Goal: Task Accomplishment & Management: Use online tool/utility

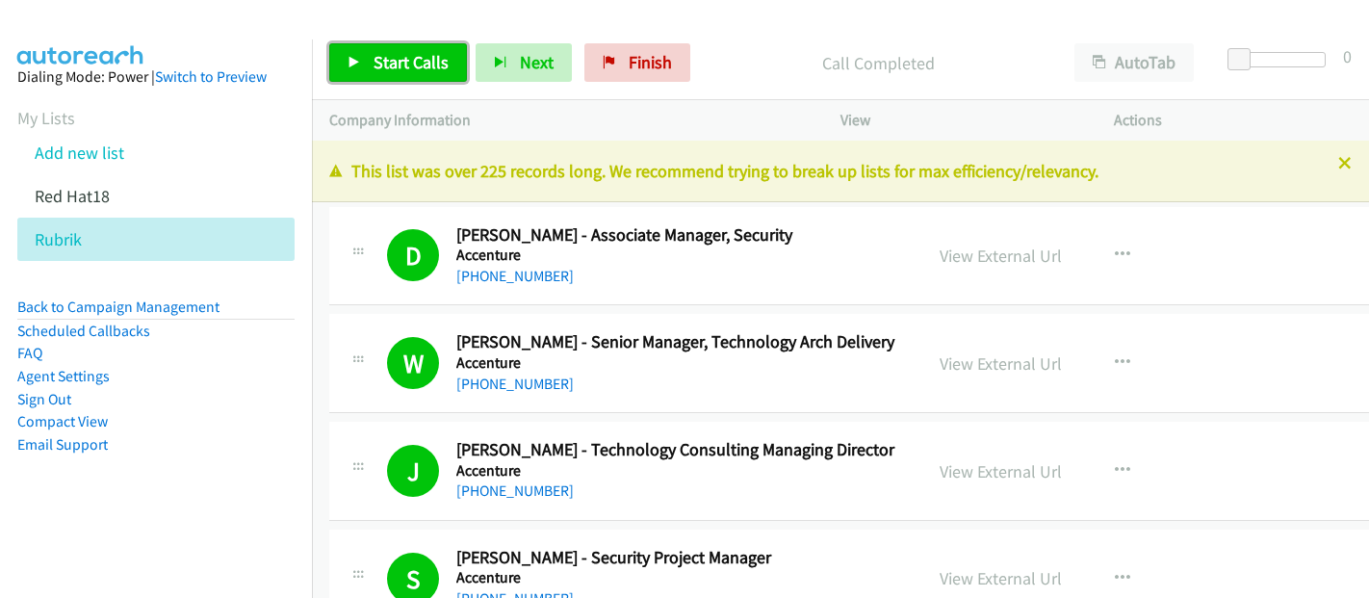
click at [395, 57] on span "Start Calls" at bounding box center [410, 62] width 75 height 22
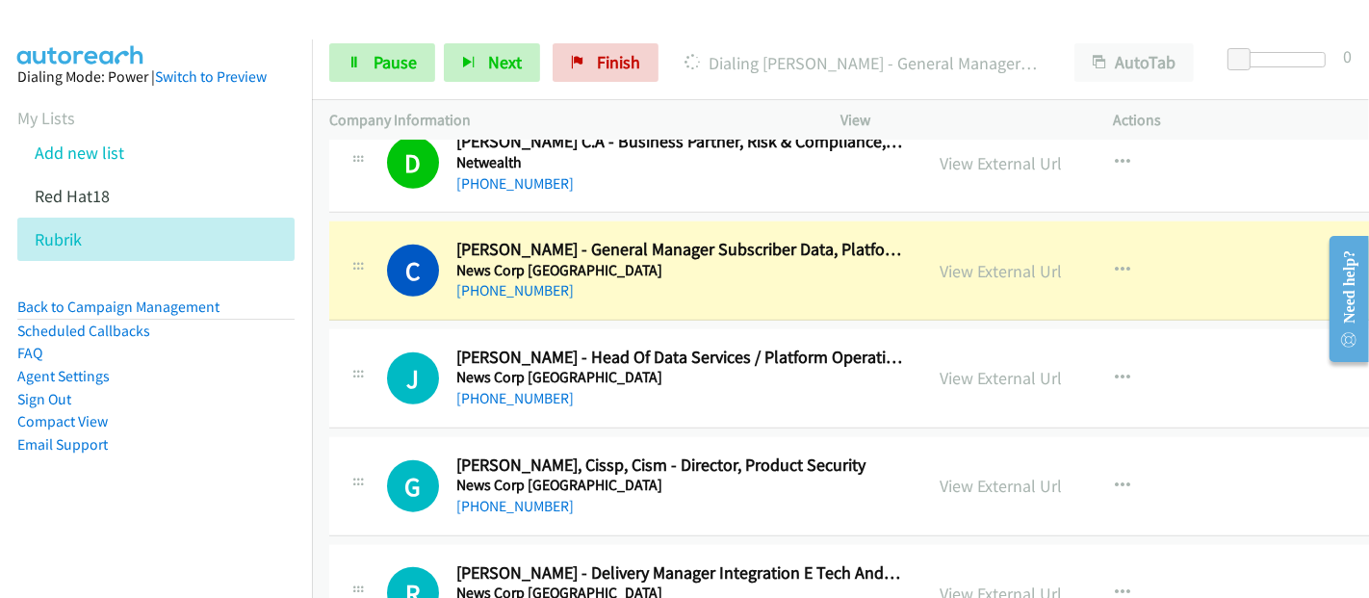
scroll to position [14008, 0]
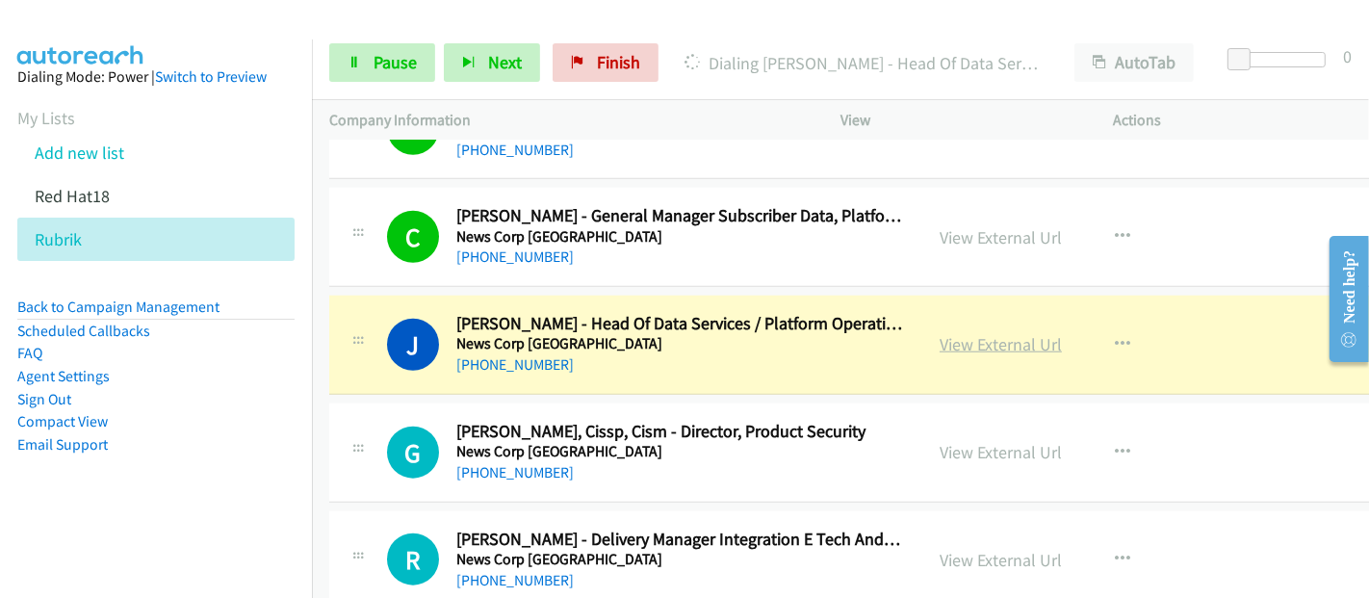
click at [955, 333] on link "View External Url" at bounding box center [1000, 344] width 122 height 22
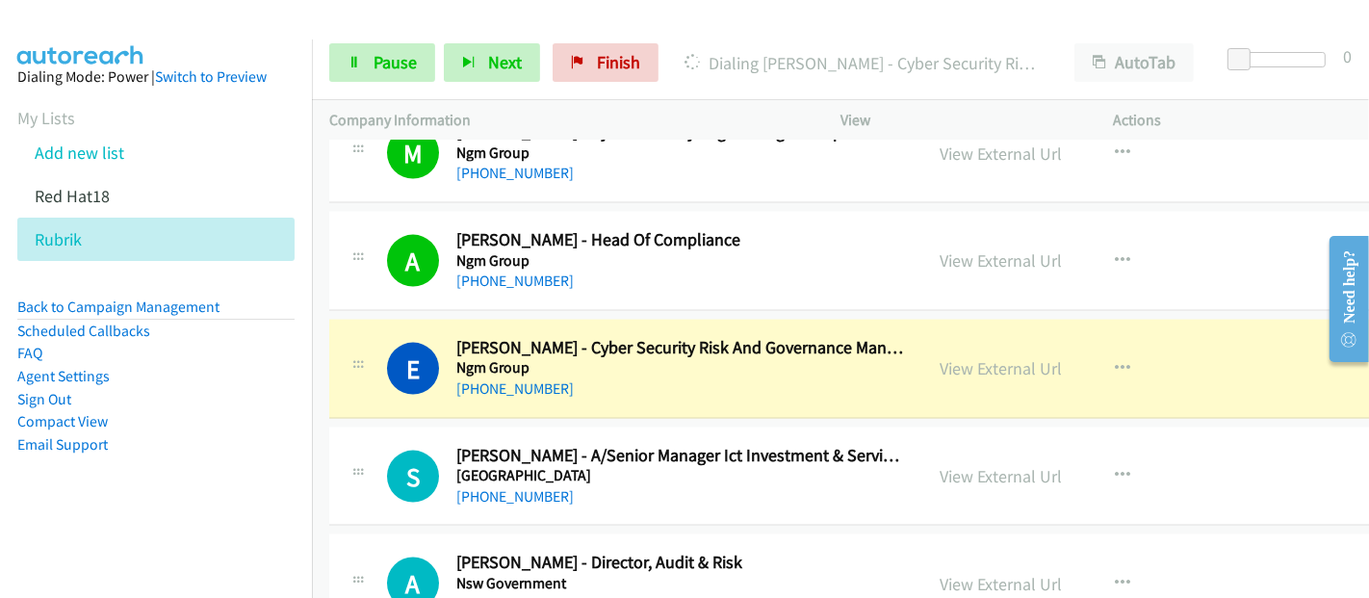
scroll to position [14650, 0]
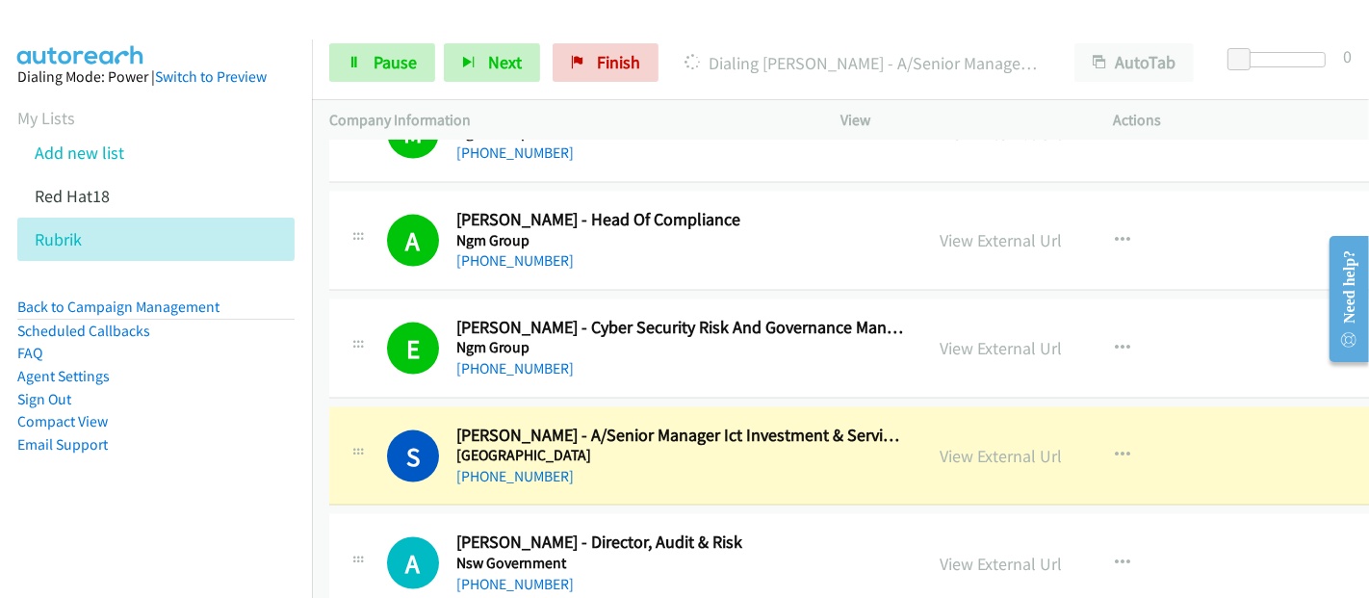
click at [897, 437] on div "S Callback Scheduled [PERSON_NAME] - A/Senior Manager Ict Investment & Service …" at bounding box center [625, 456] width 593 height 64
click at [948, 445] on link "View External Url" at bounding box center [1000, 456] width 122 height 22
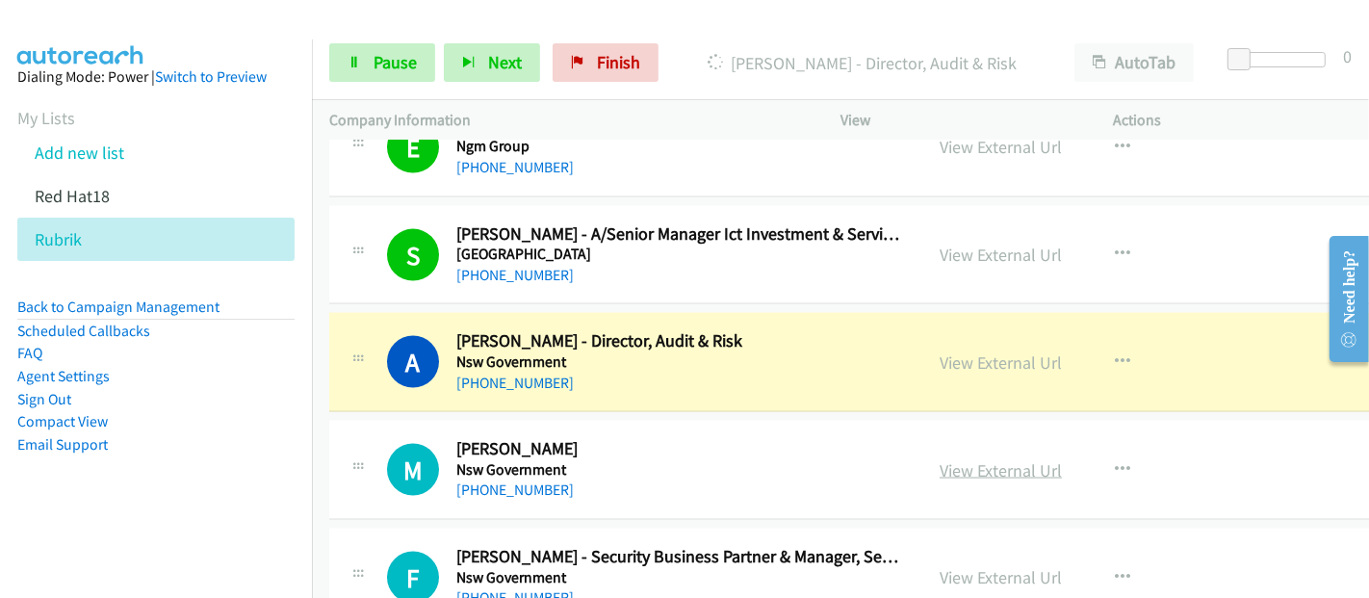
scroll to position [14864, 0]
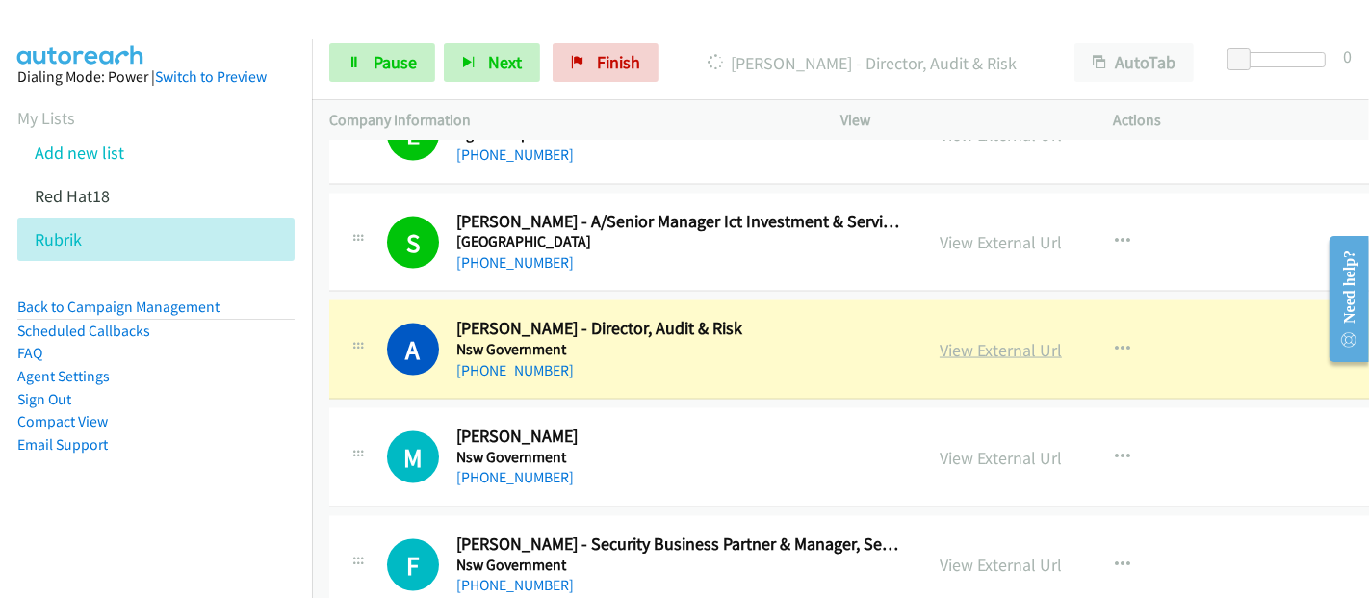
click at [981, 339] on link "View External Url" at bounding box center [1000, 350] width 122 height 22
click at [368, 55] on link "Pause" at bounding box center [382, 62] width 106 height 38
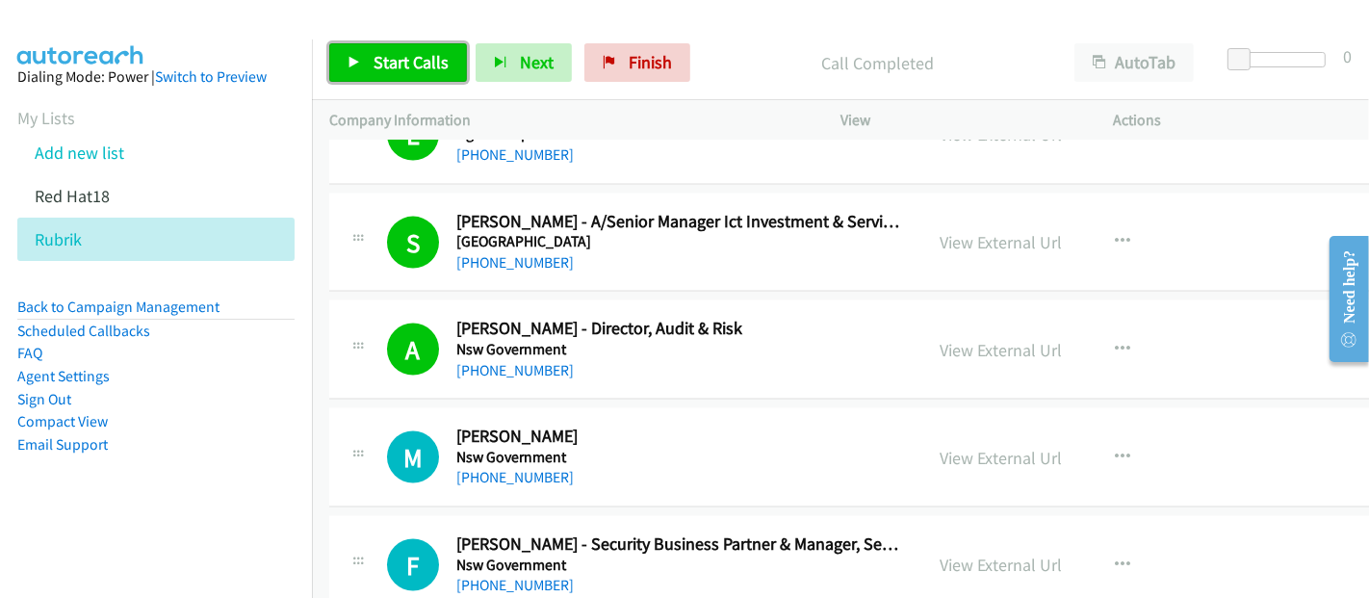
click at [396, 53] on span "Start Calls" at bounding box center [410, 62] width 75 height 22
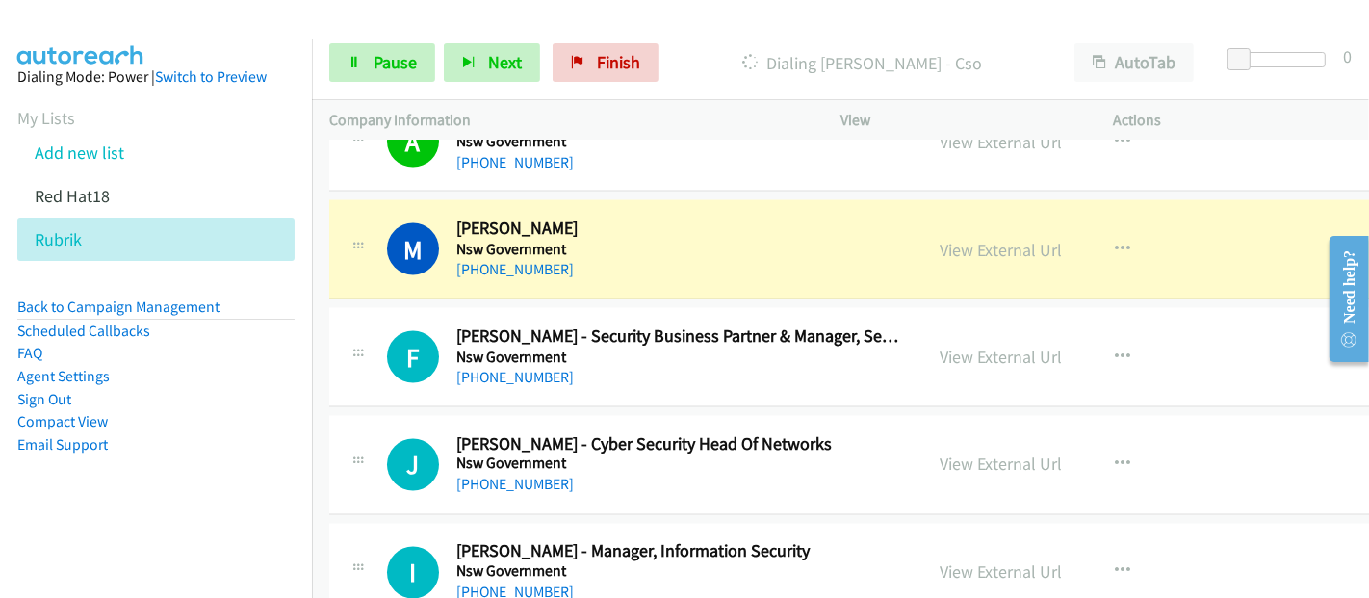
scroll to position [15077, 0]
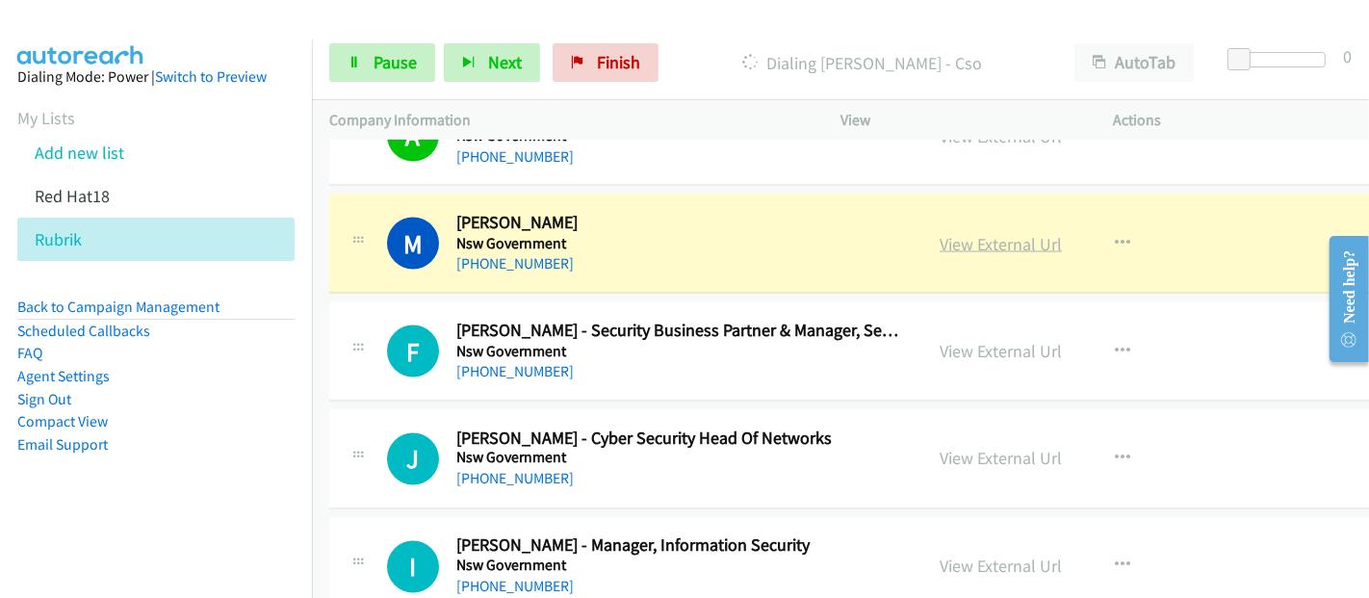
click at [943, 233] on link "View External Url" at bounding box center [1000, 244] width 122 height 22
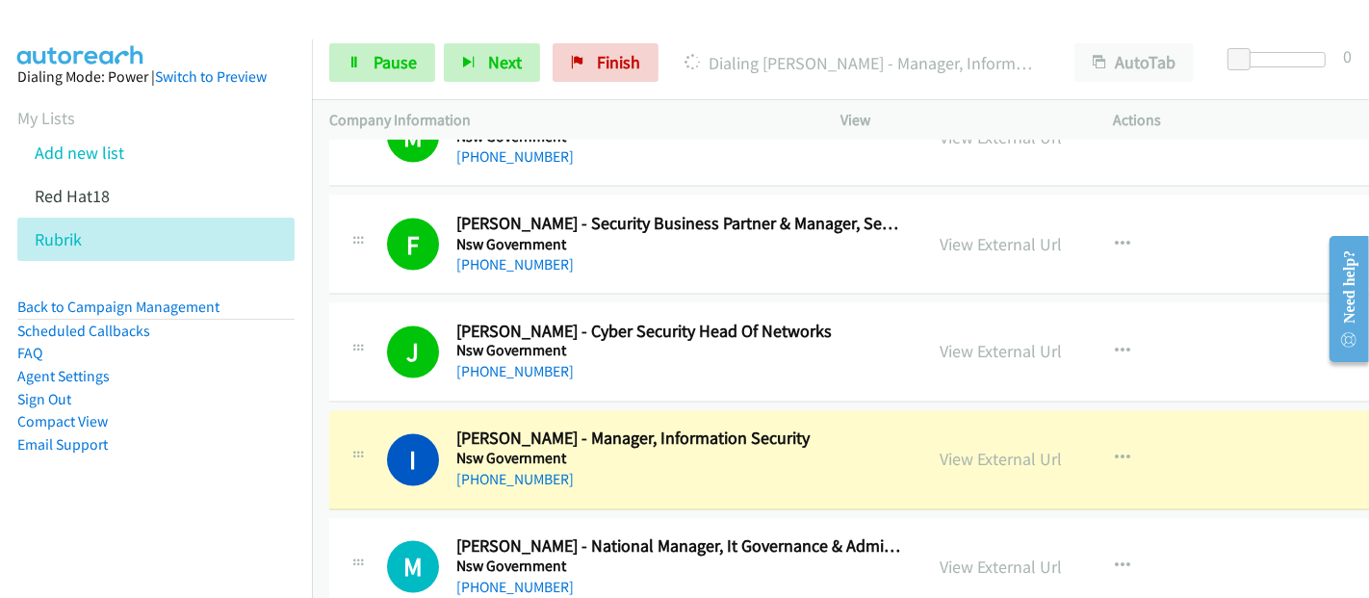
scroll to position [15399, 0]
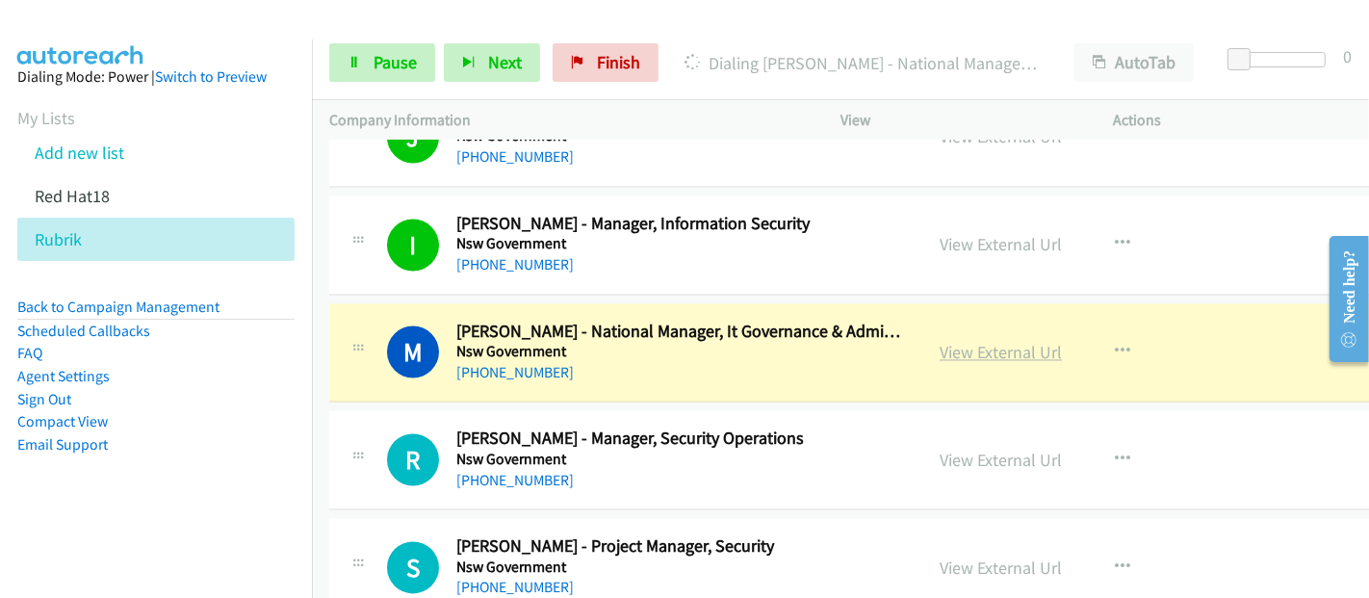
click at [954, 342] on link "View External Url" at bounding box center [1000, 353] width 122 height 22
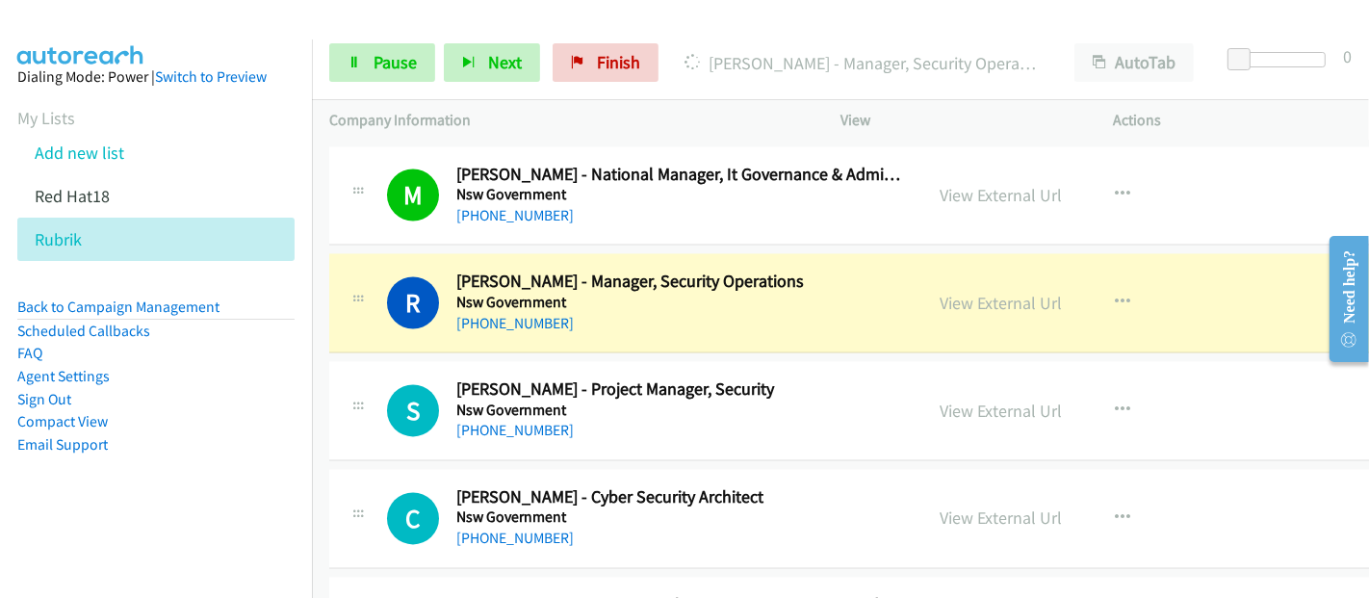
scroll to position [15612, 0]
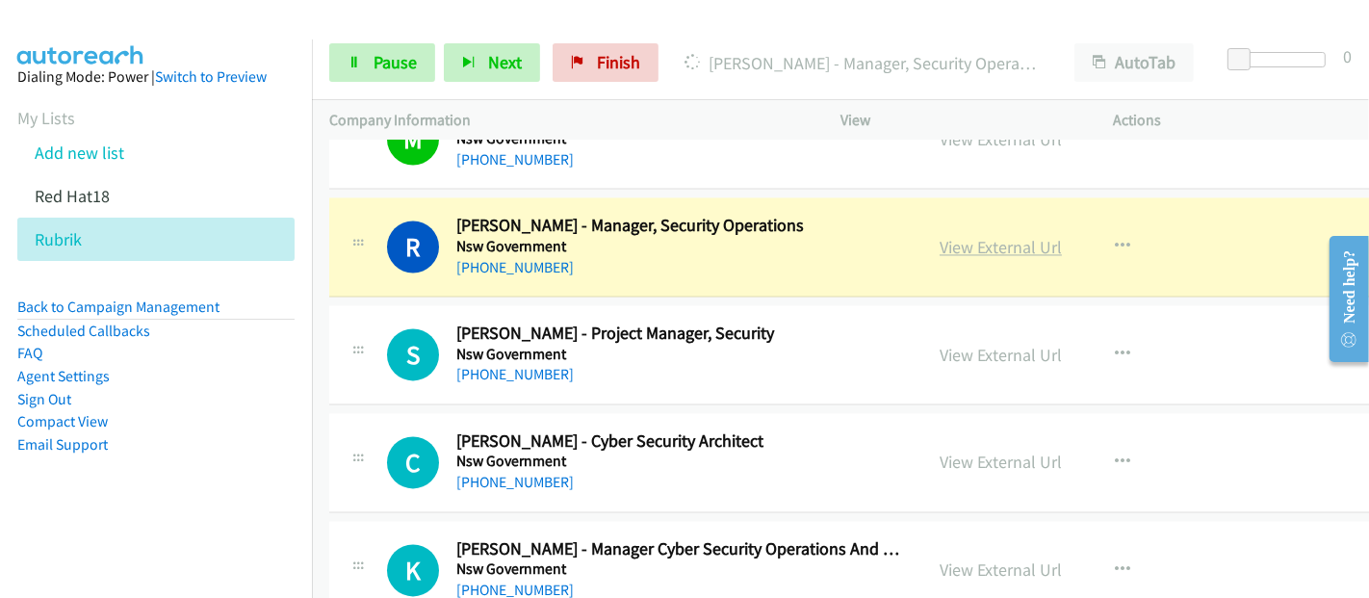
click at [995, 236] on link "View External Url" at bounding box center [1000, 247] width 122 height 22
click at [393, 52] on span "Pause" at bounding box center [394, 62] width 43 height 22
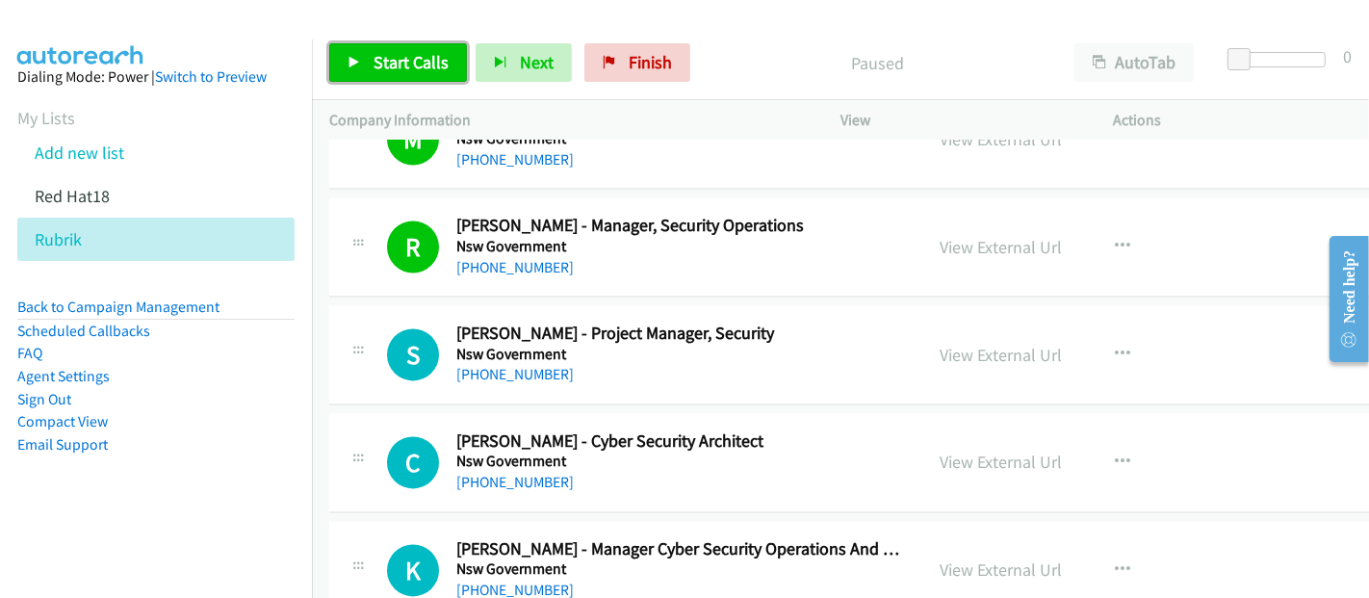
click at [364, 76] on link "Start Calls" at bounding box center [398, 62] width 138 height 38
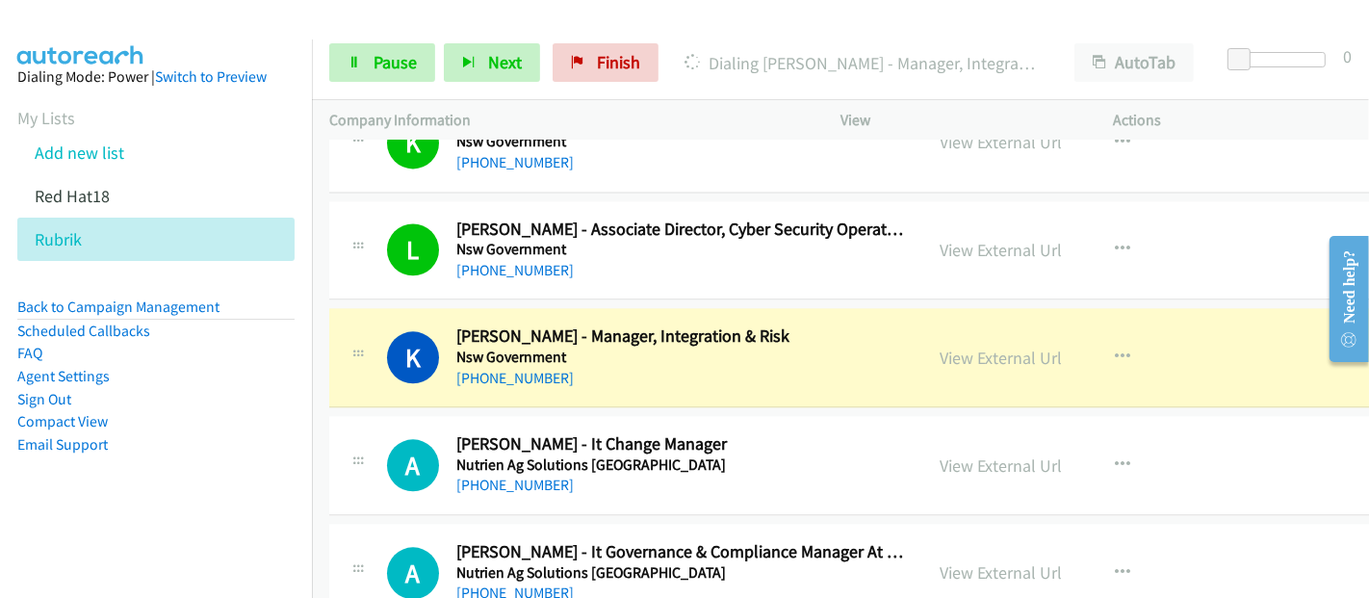
scroll to position [16146, 0]
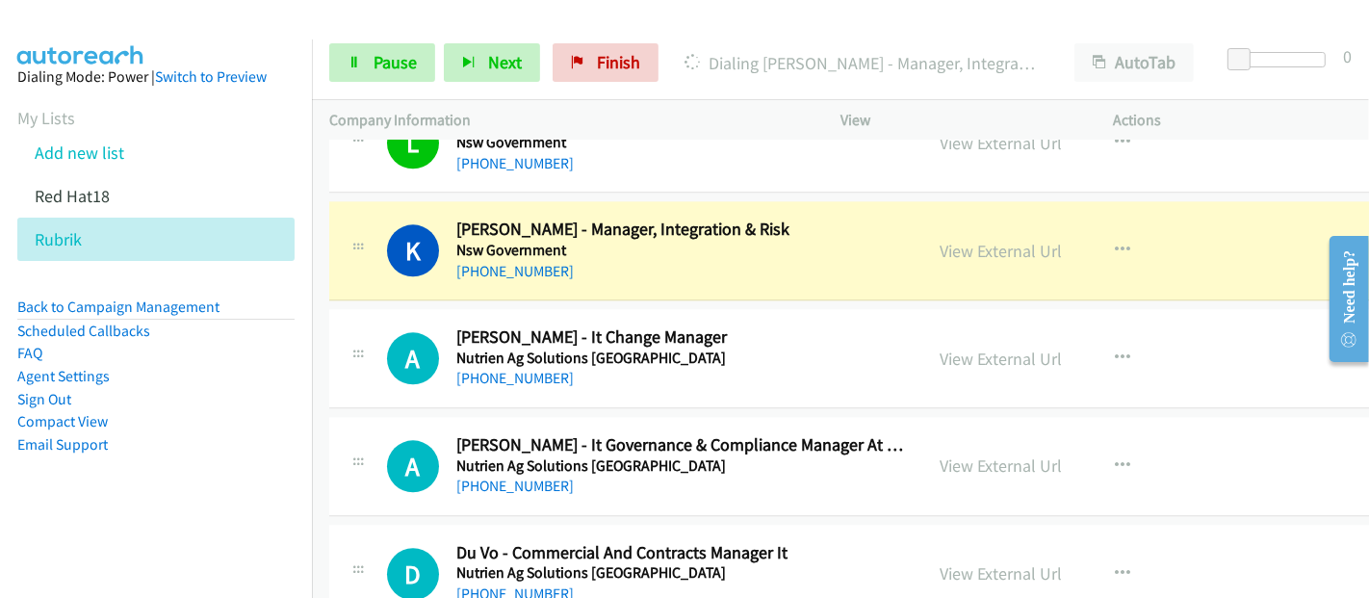
drag, startPoint x: 880, startPoint y: 202, endPoint x: 890, endPoint y: 202, distance: 10.6
click at [880, 241] on h5 "Nsw Government" at bounding box center [680, 250] width 448 height 19
click at [973, 240] on link "View External Url" at bounding box center [1000, 251] width 122 height 22
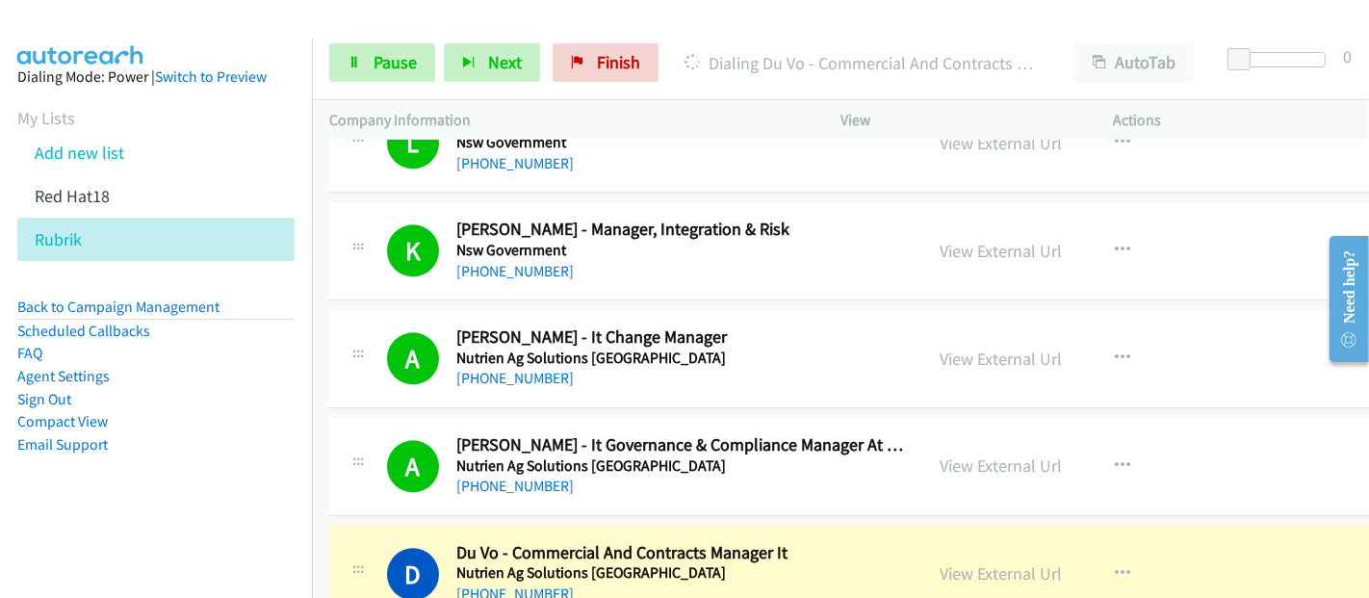
scroll to position [16361, 0]
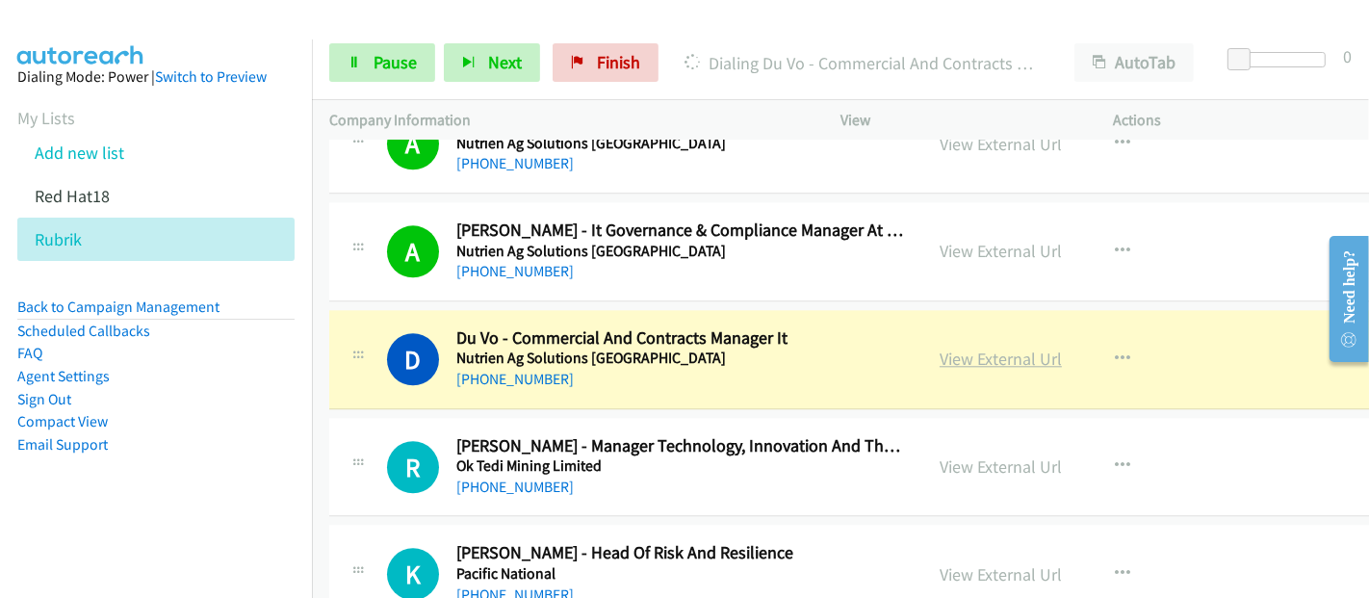
click at [1017, 347] on link "View External Url" at bounding box center [1000, 358] width 122 height 22
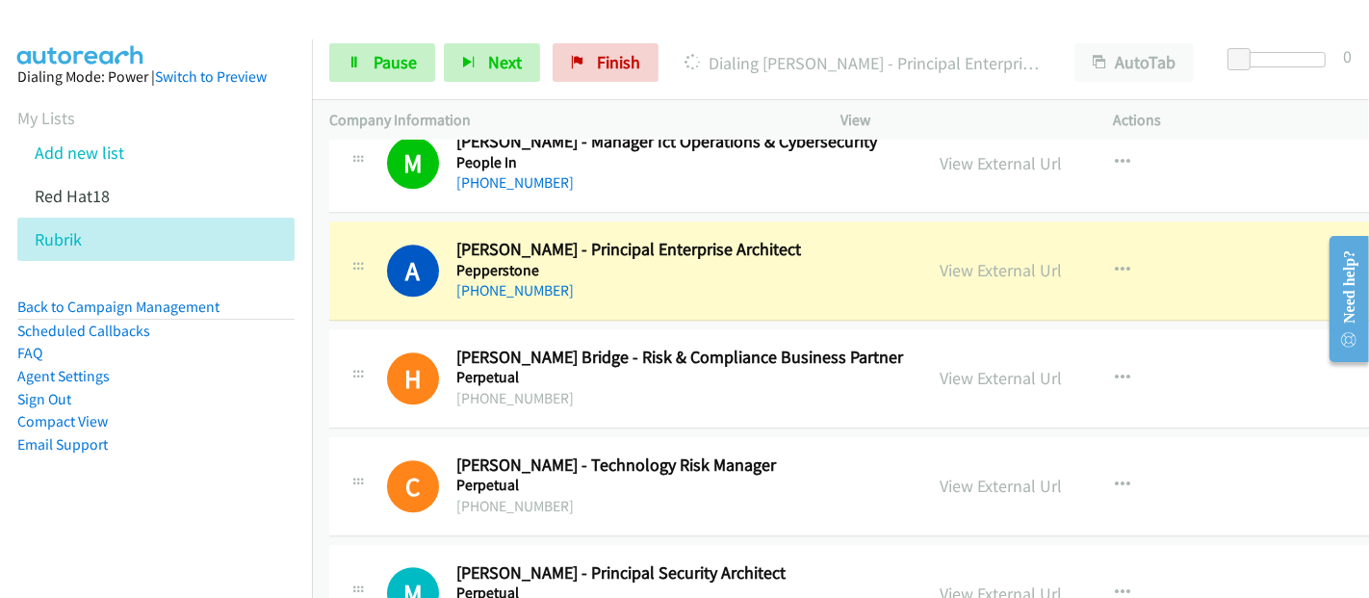
scroll to position [16895, 0]
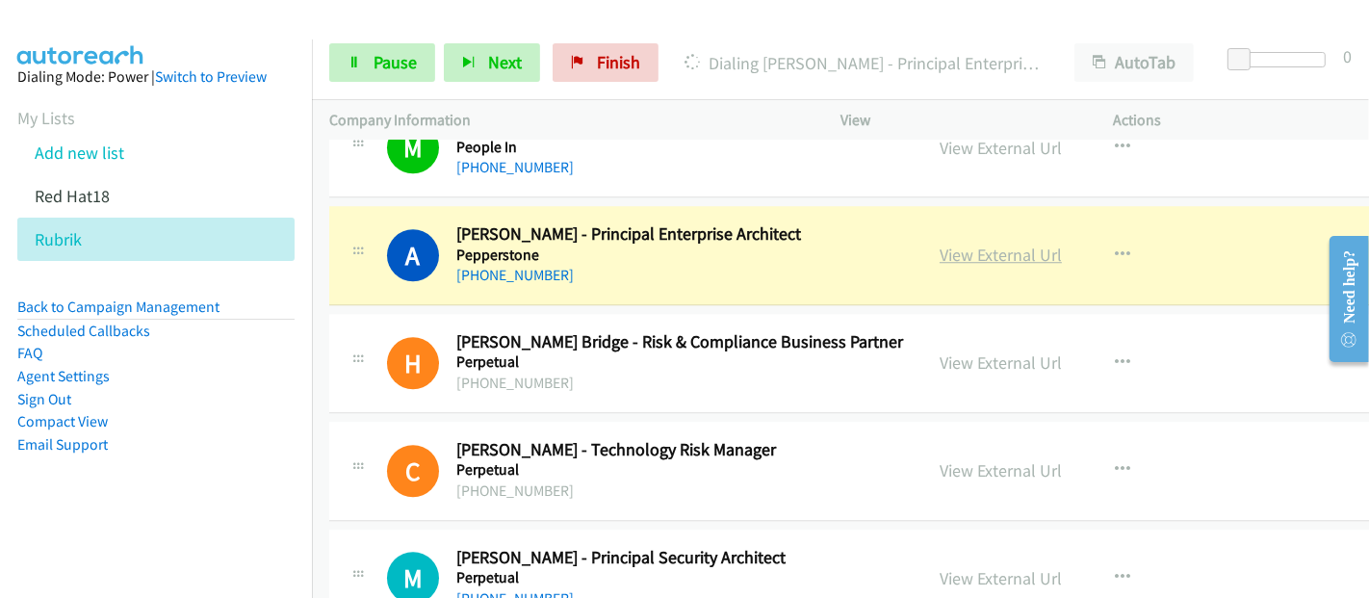
click at [1020, 243] on link "View External Url" at bounding box center [1000, 254] width 122 height 22
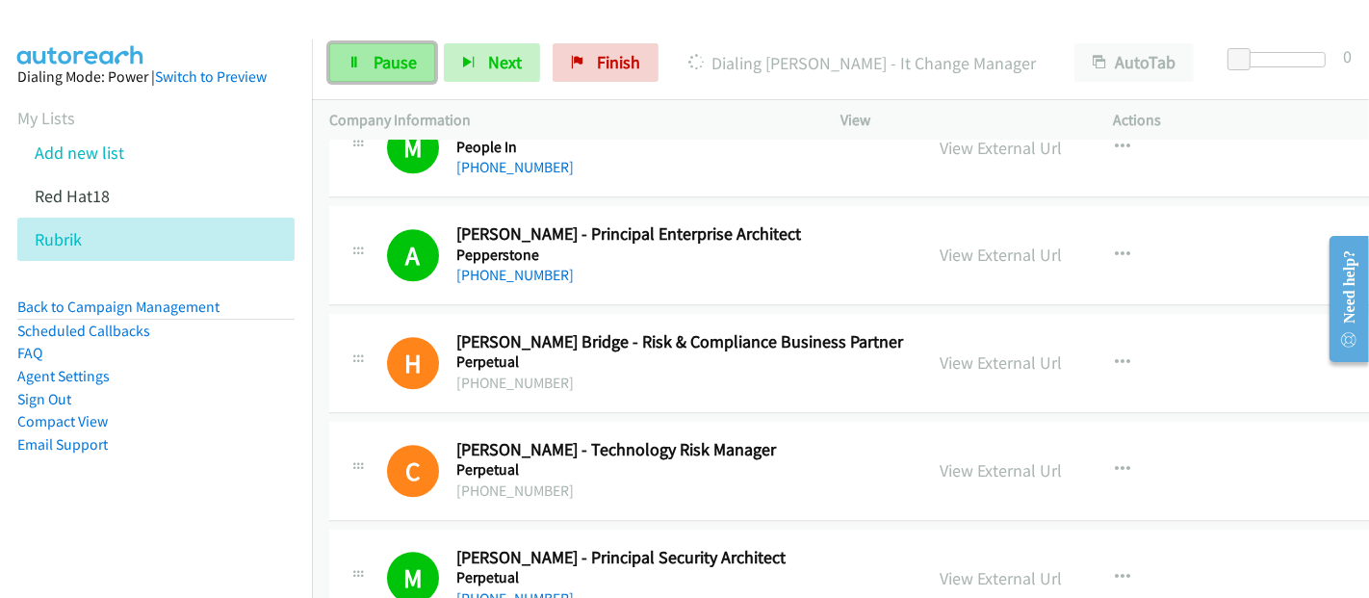
click at [385, 56] on span "Pause" at bounding box center [394, 62] width 43 height 22
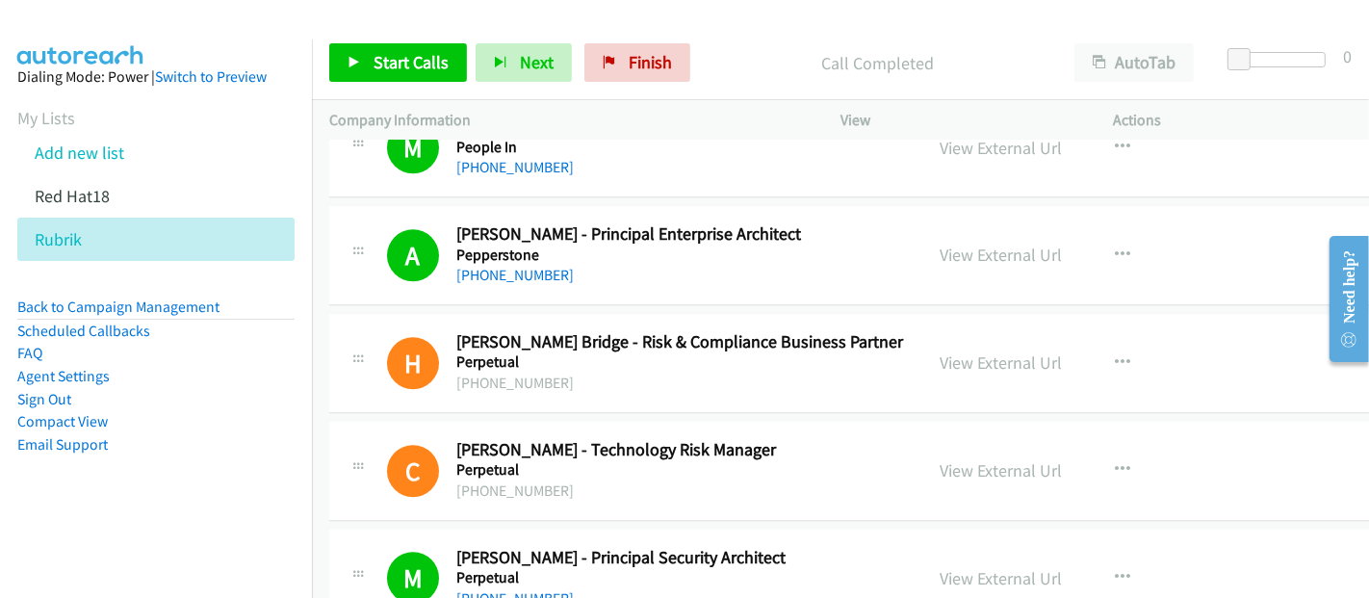
scroll to position [17323, 0]
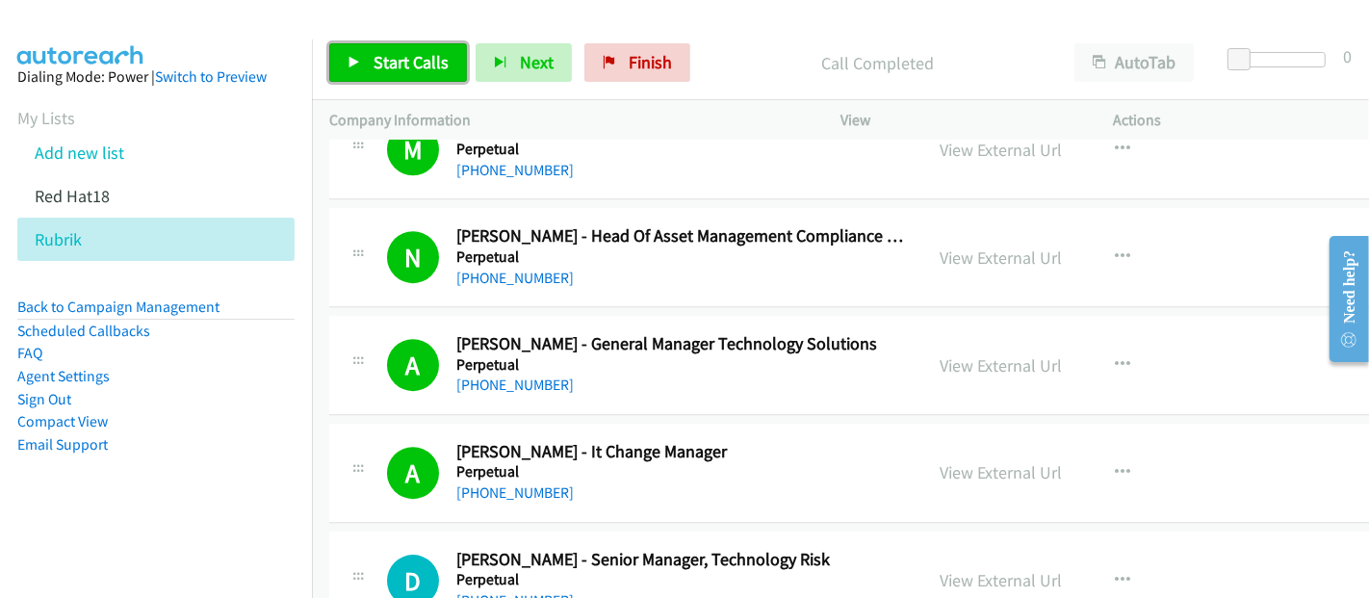
click at [401, 65] on span "Start Calls" at bounding box center [410, 62] width 75 height 22
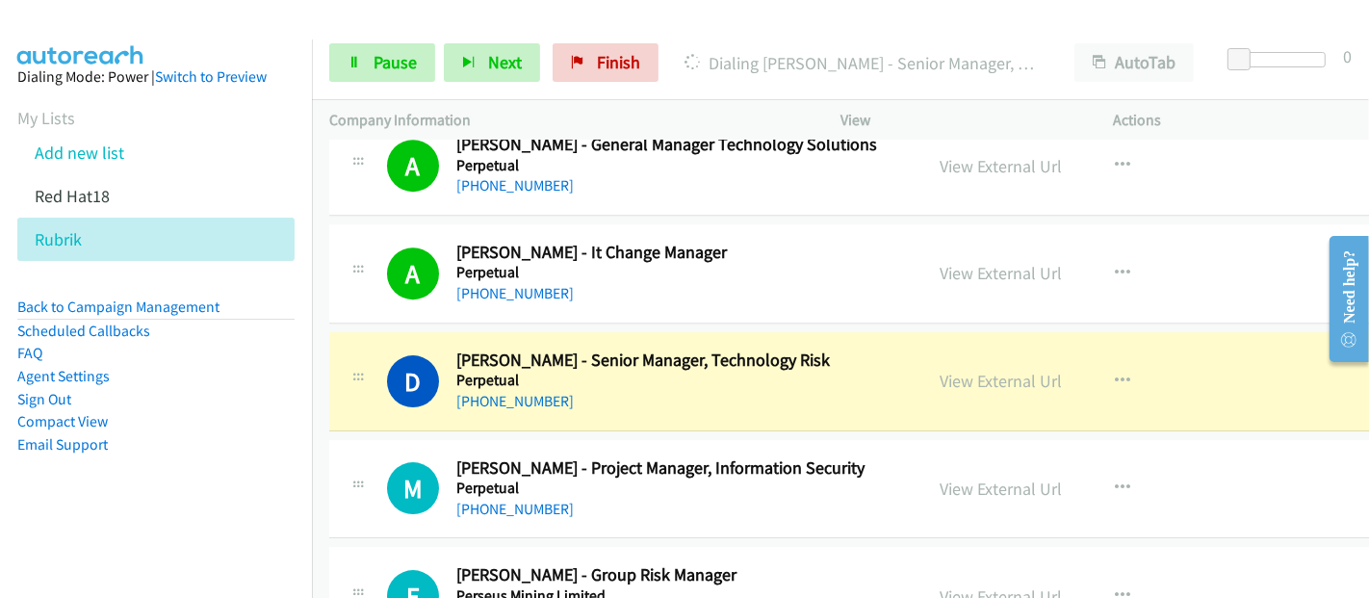
scroll to position [17644, 0]
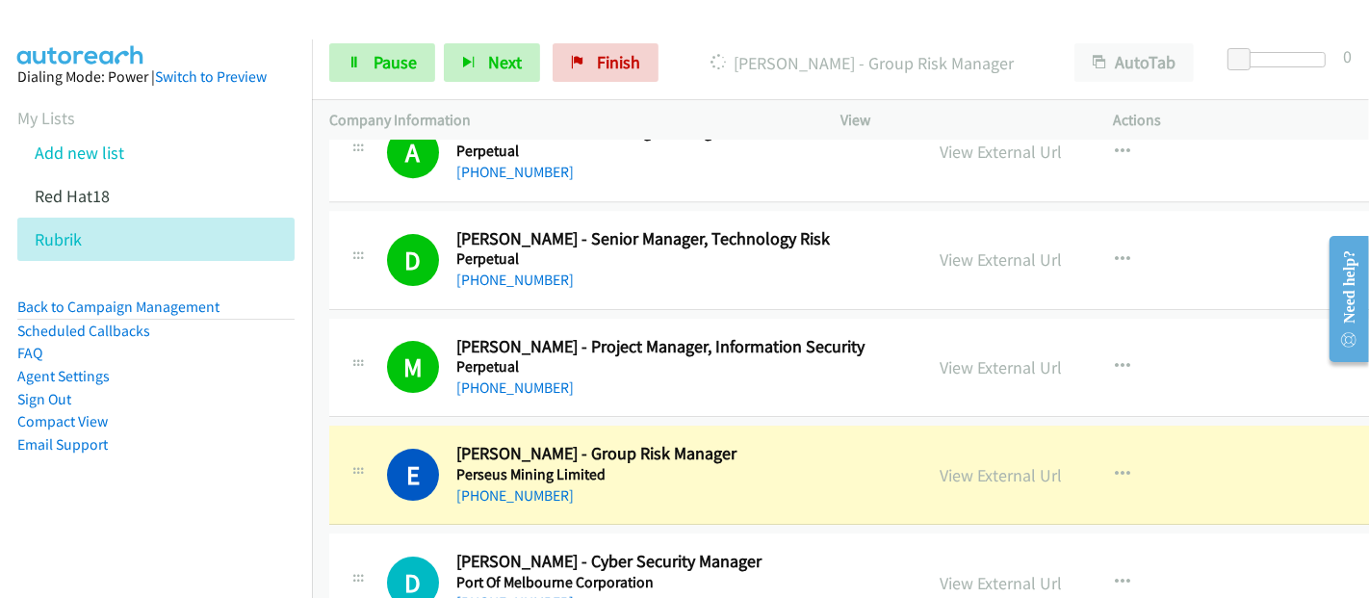
click at [821, 443] on h2 "[PERSON_NAME] - Group Risk Manager" at bounding box center [680, 454] width 448 height 22
click at [973, 464] on link "View External Url" at bounding box center [1000, 475] width 122 height 22
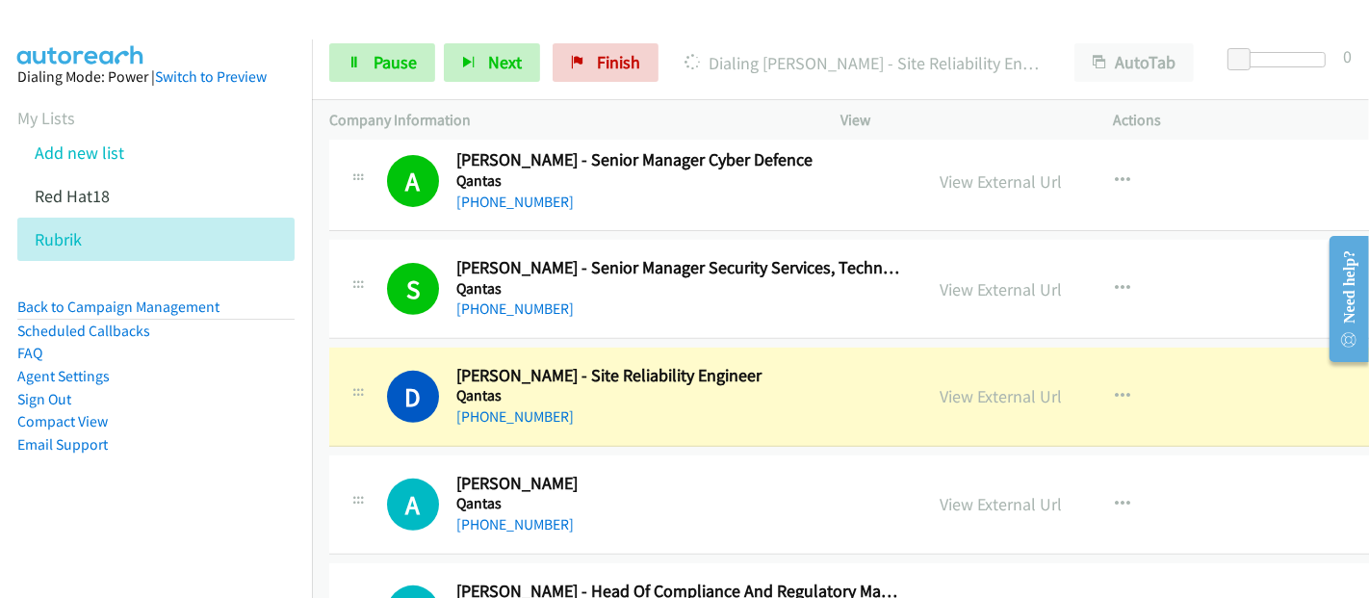
scroll to position [19140, 0]
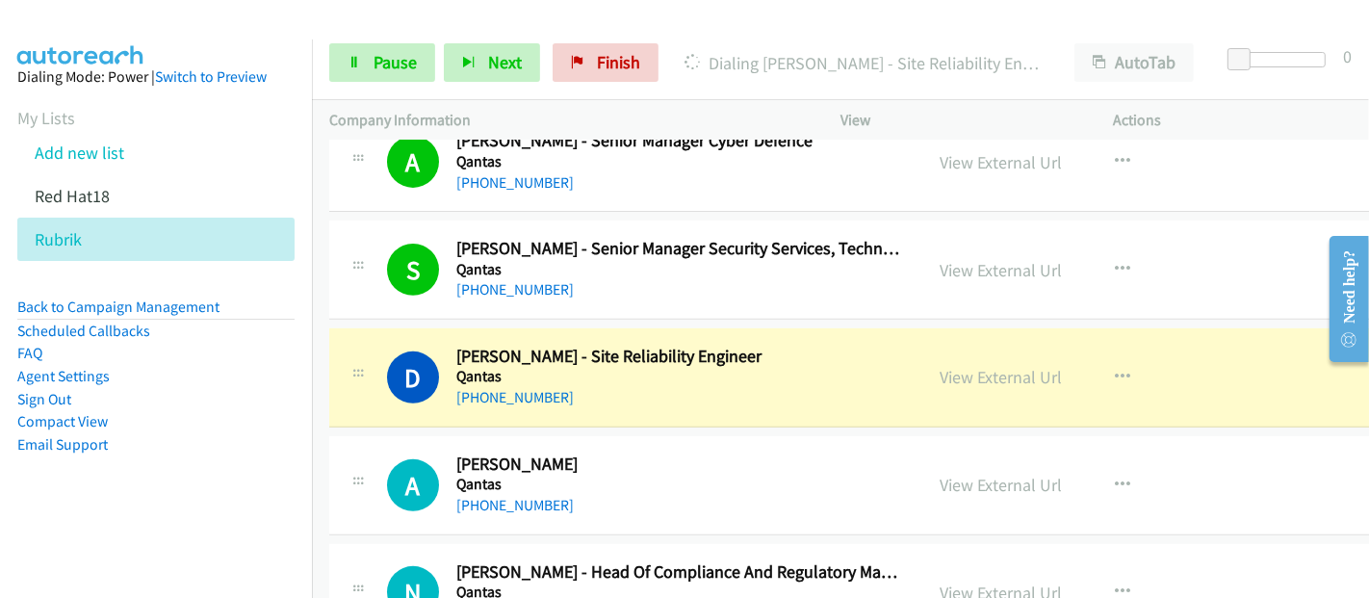
click at [816, 346] on h2 "[PERSON_NAME] - Site Reliability Engineer" at bounding box center [680, 357] width 448 height 22
click at [961, 366] on link "View External Url" at bounding box center [1000, 377] width 122 height 22
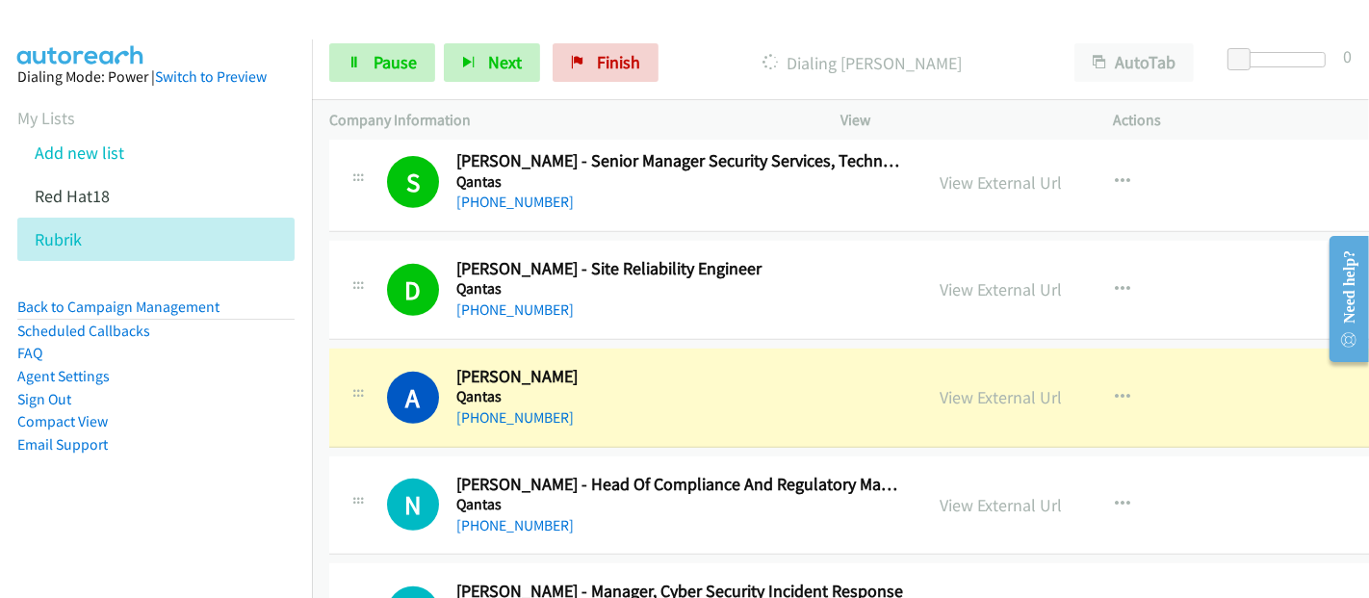
scroll to position [19248, 0]
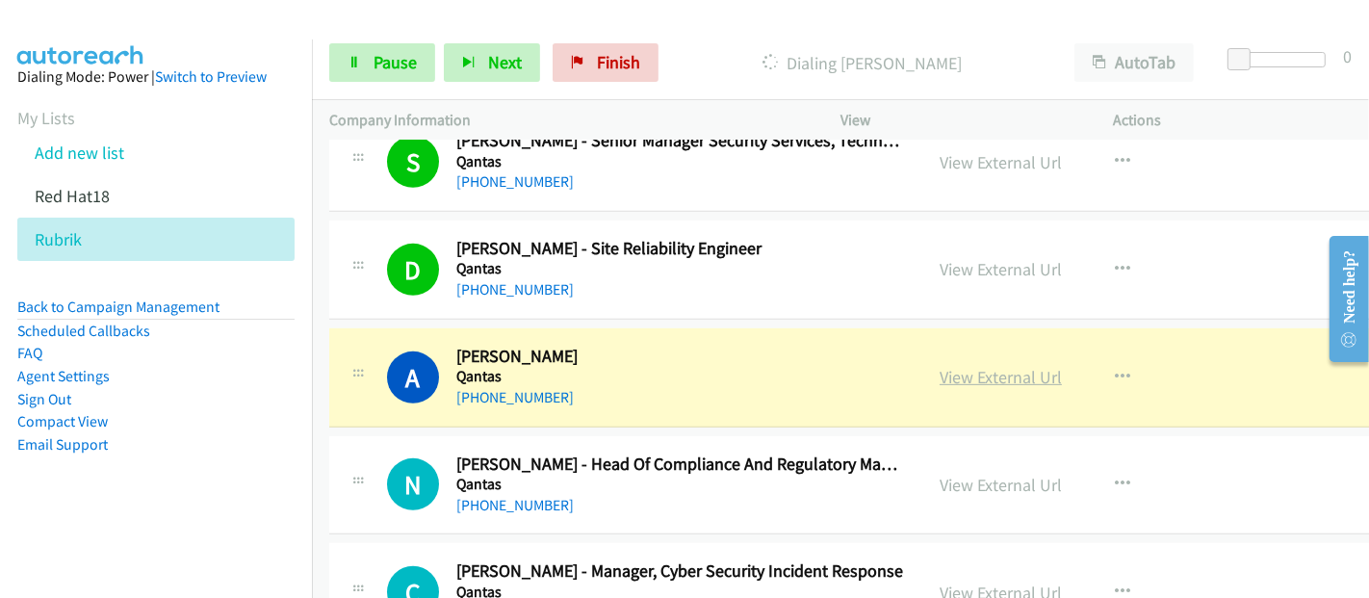
click at [984, 366] on link "View External Url" at bounding box center [1000, 377] width 122 height 22
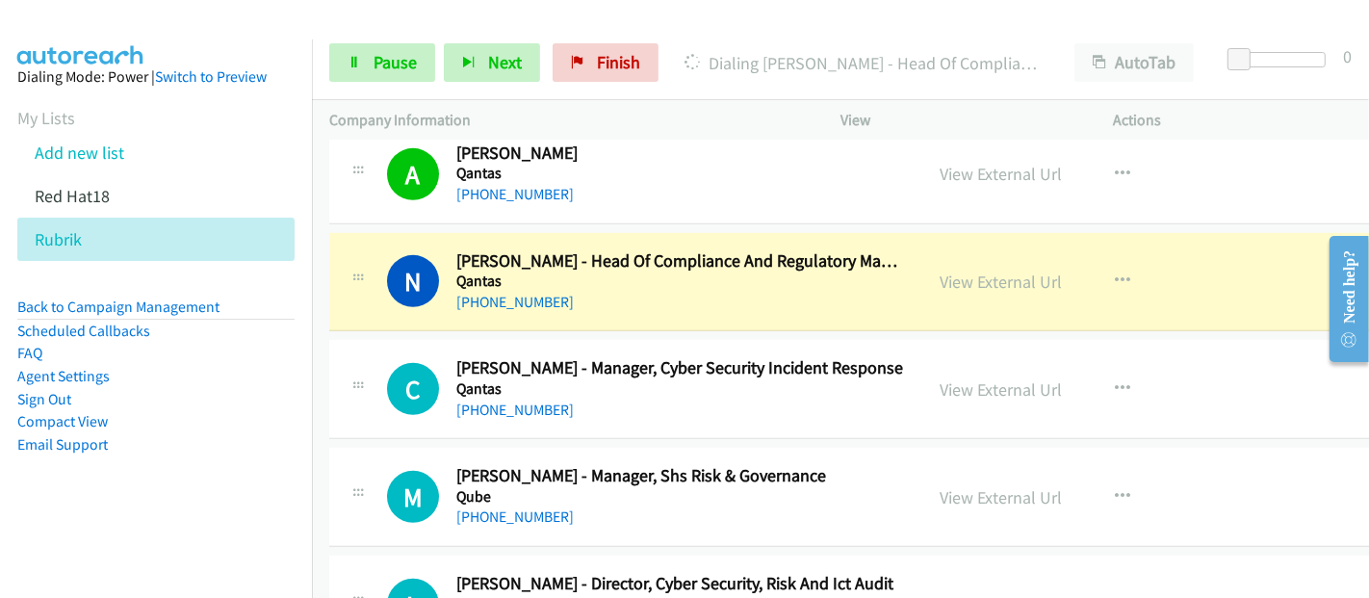
scroll to position [19355, 0]
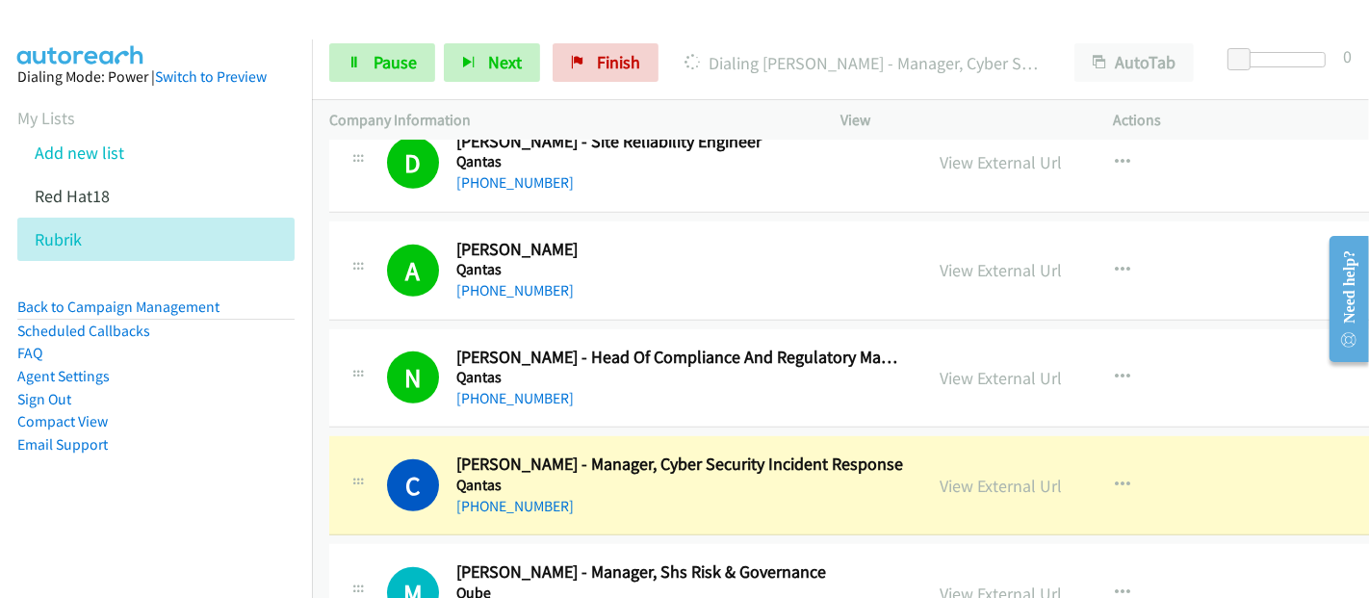
drag, startPoint x: 895, startPoint y: 435, endPoint x: 920, endPoint y: 439, distance: 25.3
click at [895, 453] on div "C Callback Scheduled [PERSON_NAME] - Manager, Cyber Security Incident Response …" at bounding box center [625, 485] width 593 height 64
click at [945, 474] on link "View External Url" at bounding box center [1000, 485] width 122 height 22
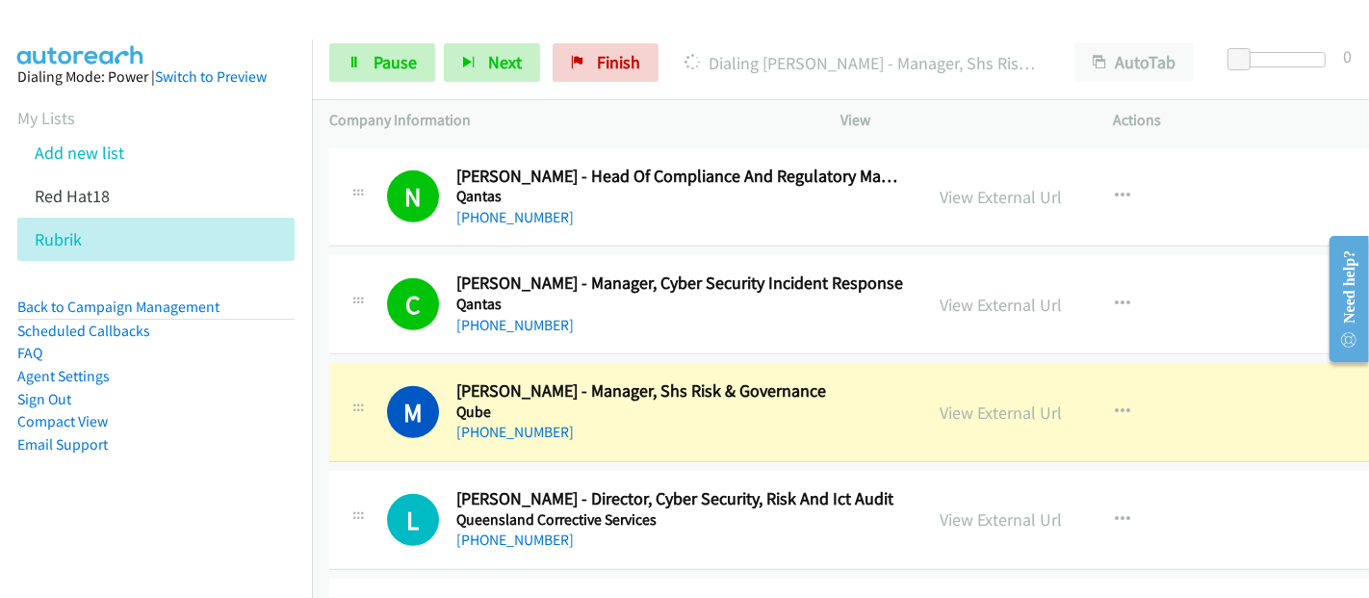
scroll to position [19569, 0]
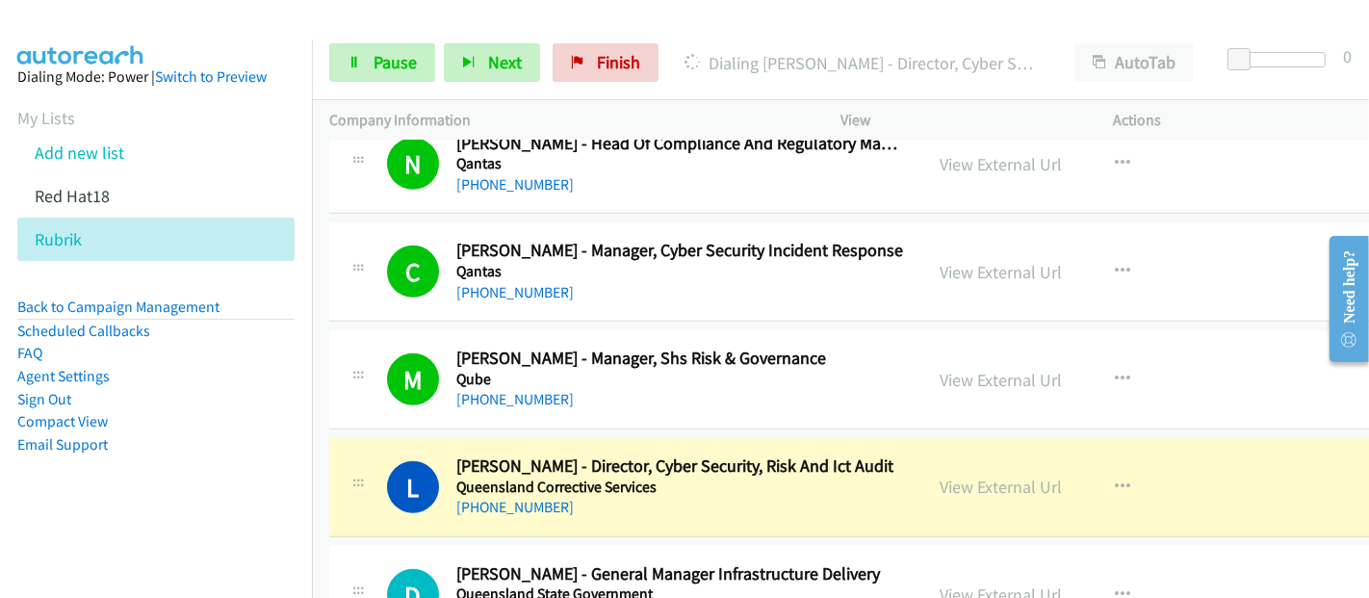
drag, startPoint x: 791, startPoint y: 445, endPoint x: 850, endPoint y: 449, distance: 58.9
click at [791, 496] on div "[PHONE_NUMBER]" at bounding box center [680, 507] width 448 height 23
click at [968, 475] on link "View External Url" at bounding box center [1000, 486] width 122 height 22
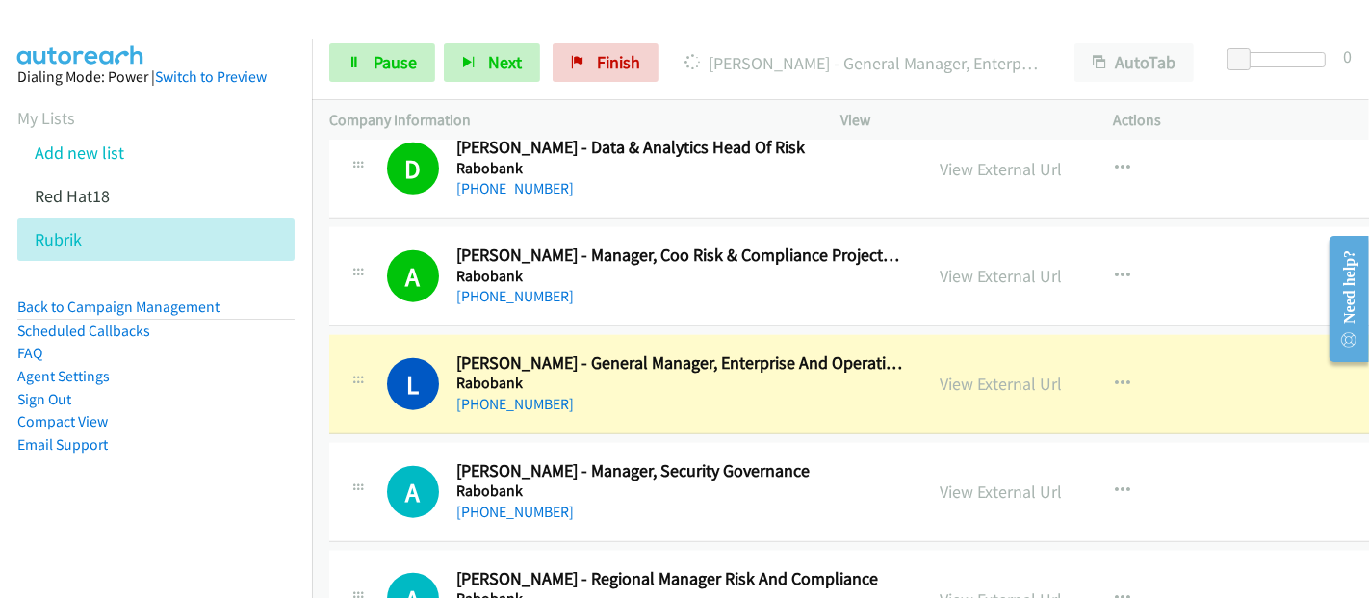
scroll to position [20424, 0]
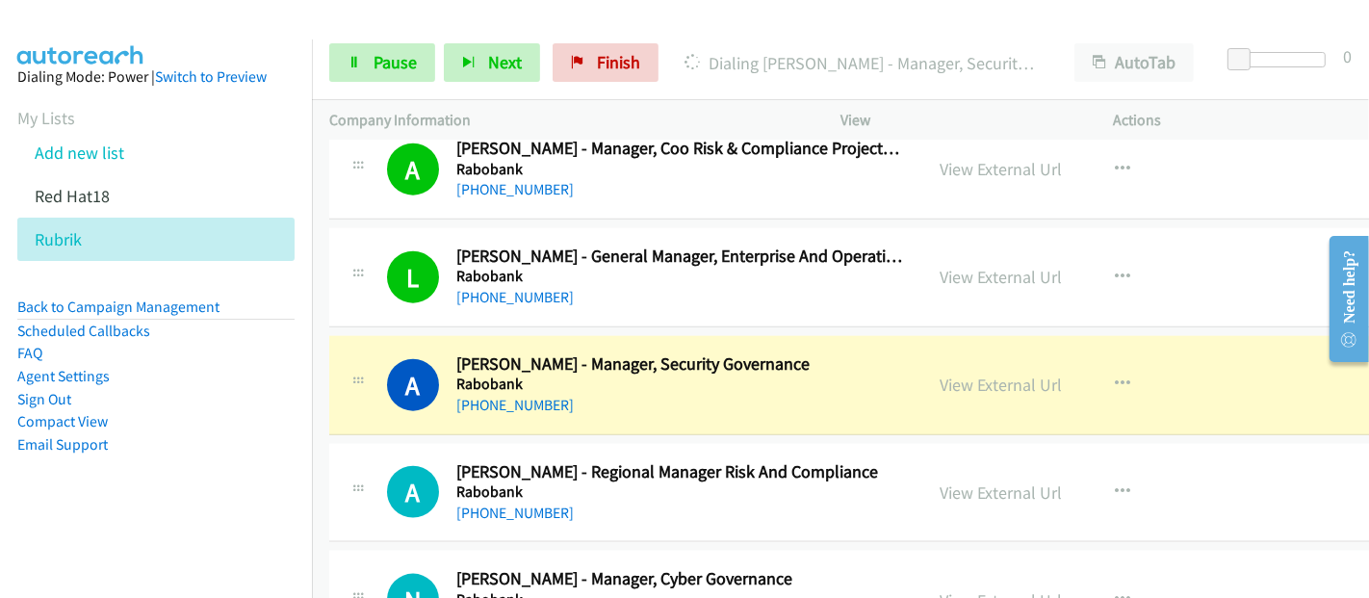
click at [751, 461] on h2 "[PERSON_NAME] - Regional Manager Risk And Compliance" at bounding box center [680, 472] width 448 height 22
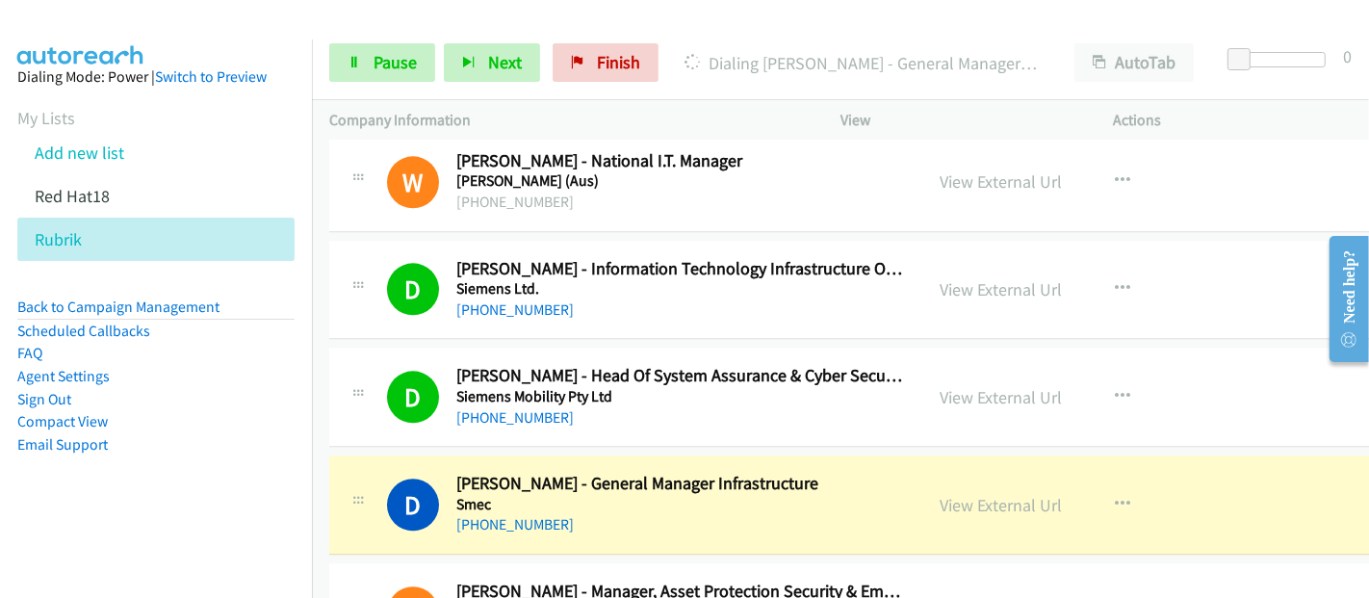
scroll to position [22563, 0]
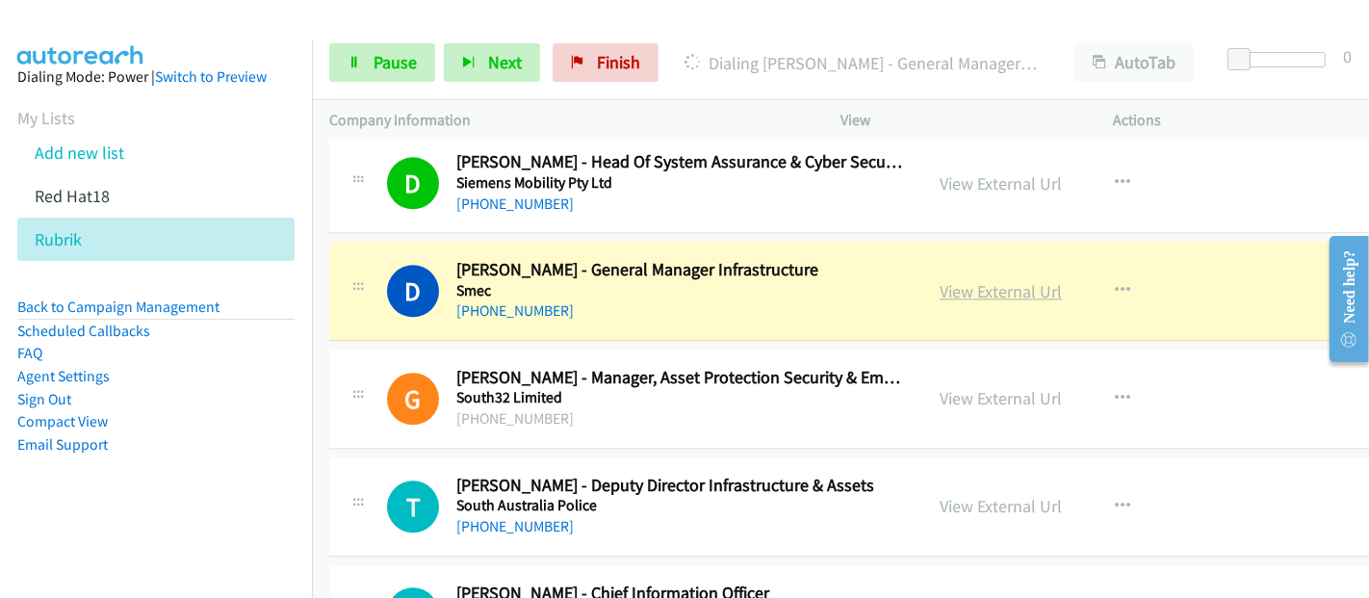
click at [947, 280] on link "View External Url" at bounding box center [1000, 291] width 122 height 22
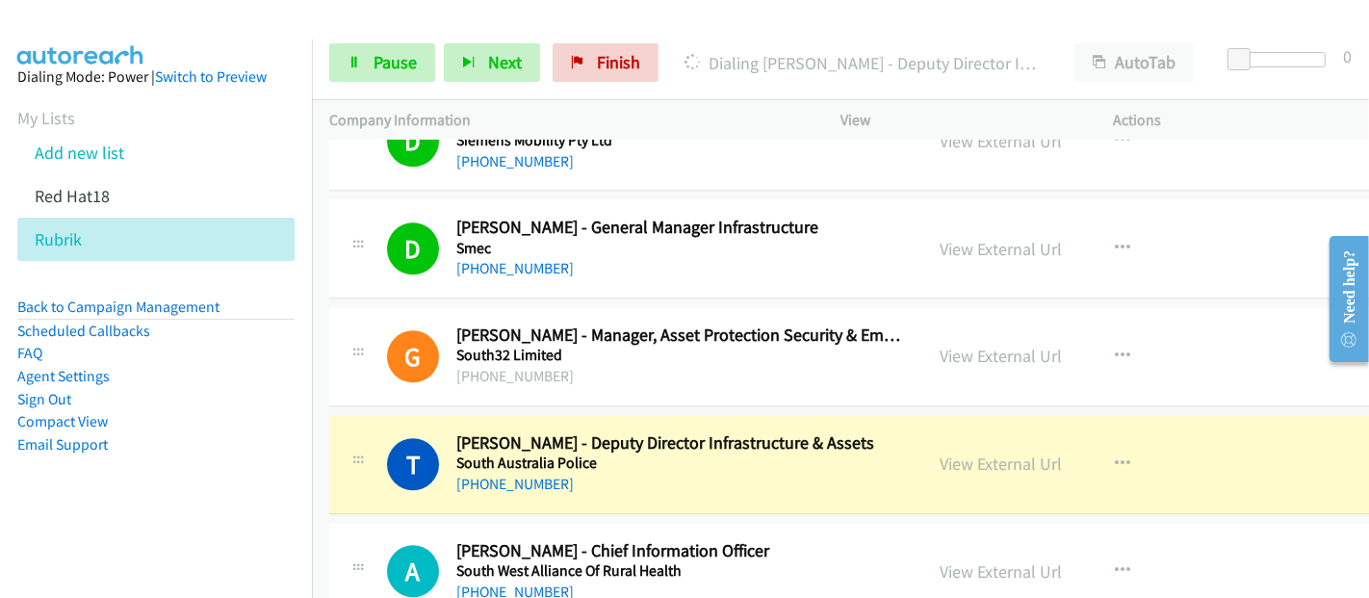
scroll to position [22670, 0]
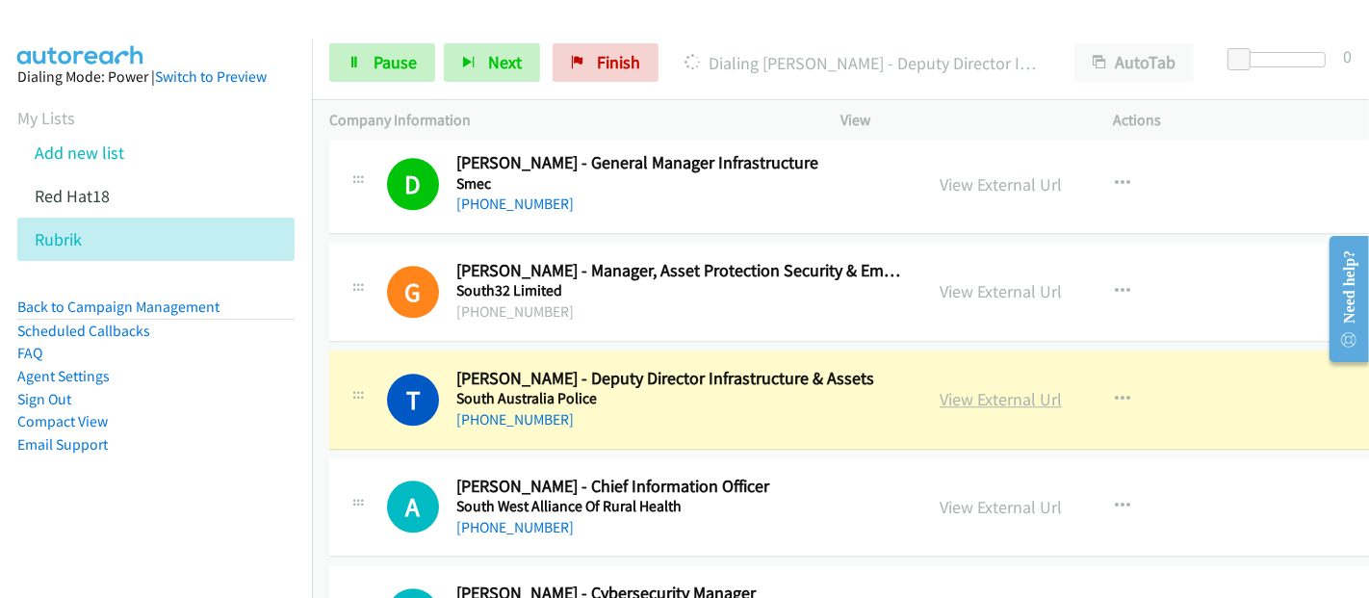
click at [1001, 388] on link "View External Url" at bounding box center [1000, 399] width 122 height 22
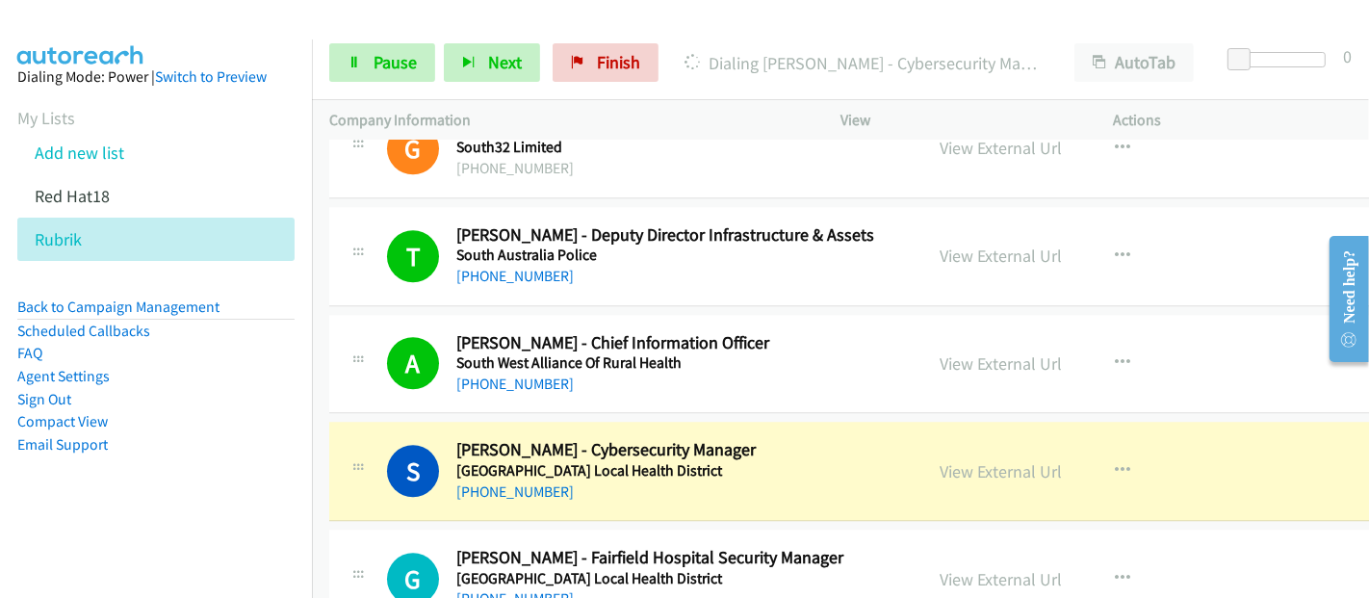
scroll to position [22990, 0]
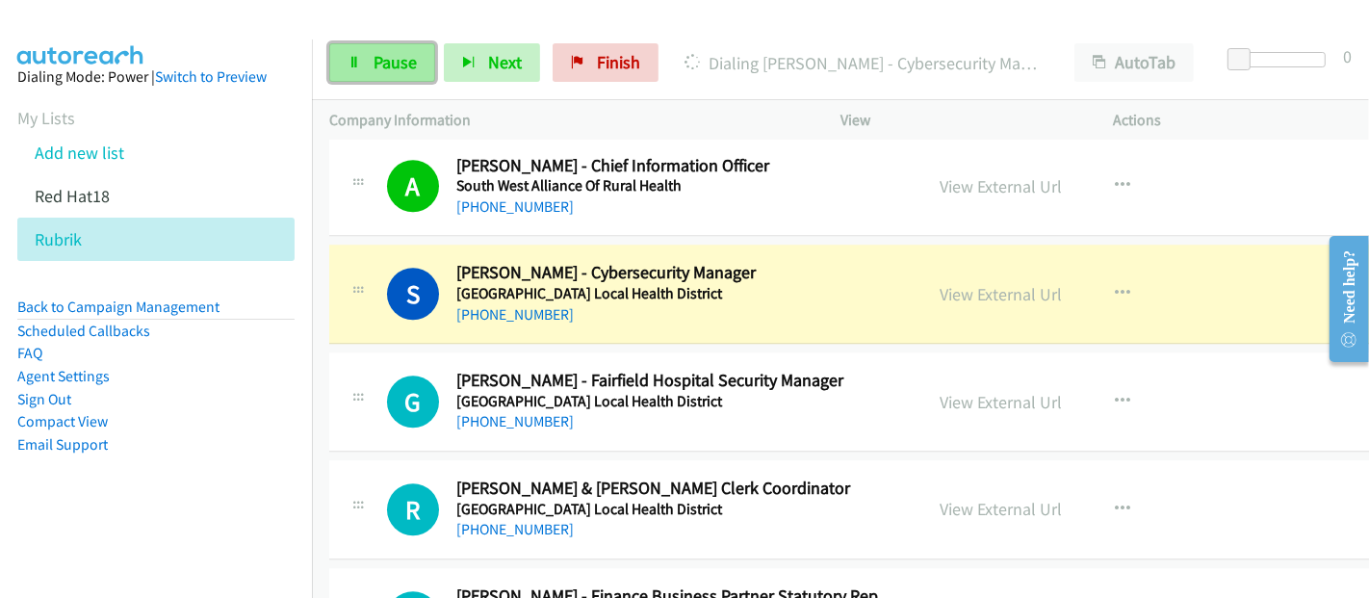
click at [398, 57] on span "Pause" at bounding box center [394, 62] width 43 height 22
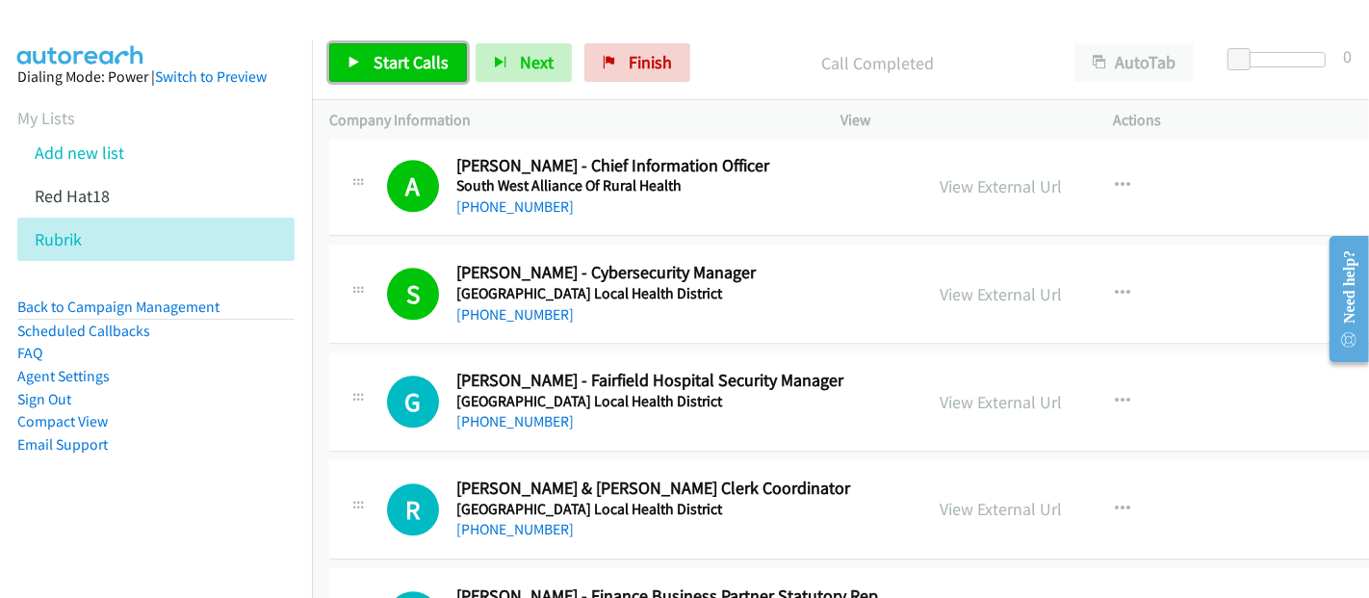
click at [398, 69] on span "Start Calls" at bounding box center [410, 62] width 75 height 22
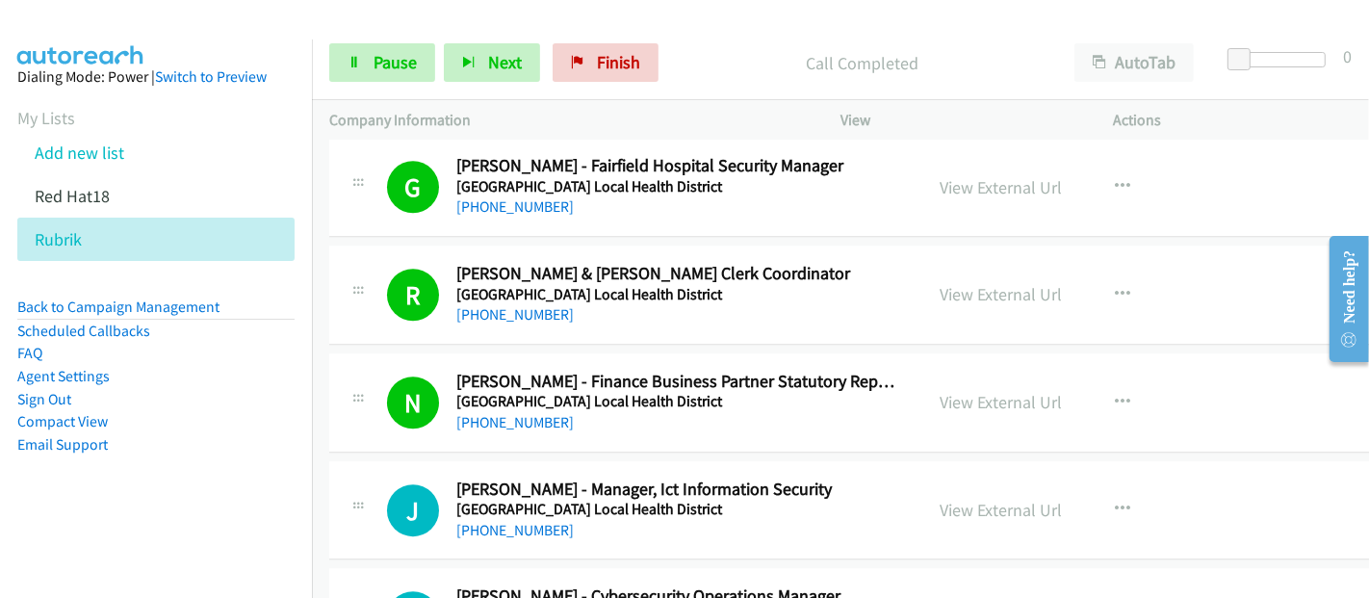
scroll to position [23418, 0]
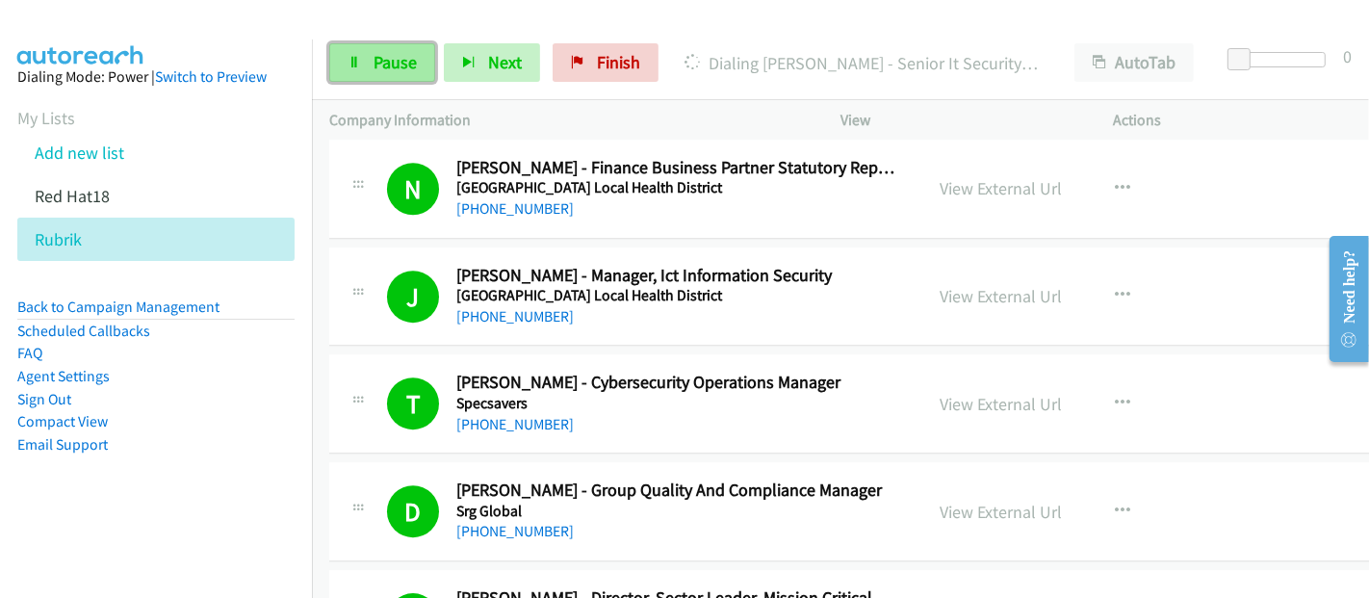
click at [370, 60] on link "Pause" at bounding box center [382, 62] width 106 height 38
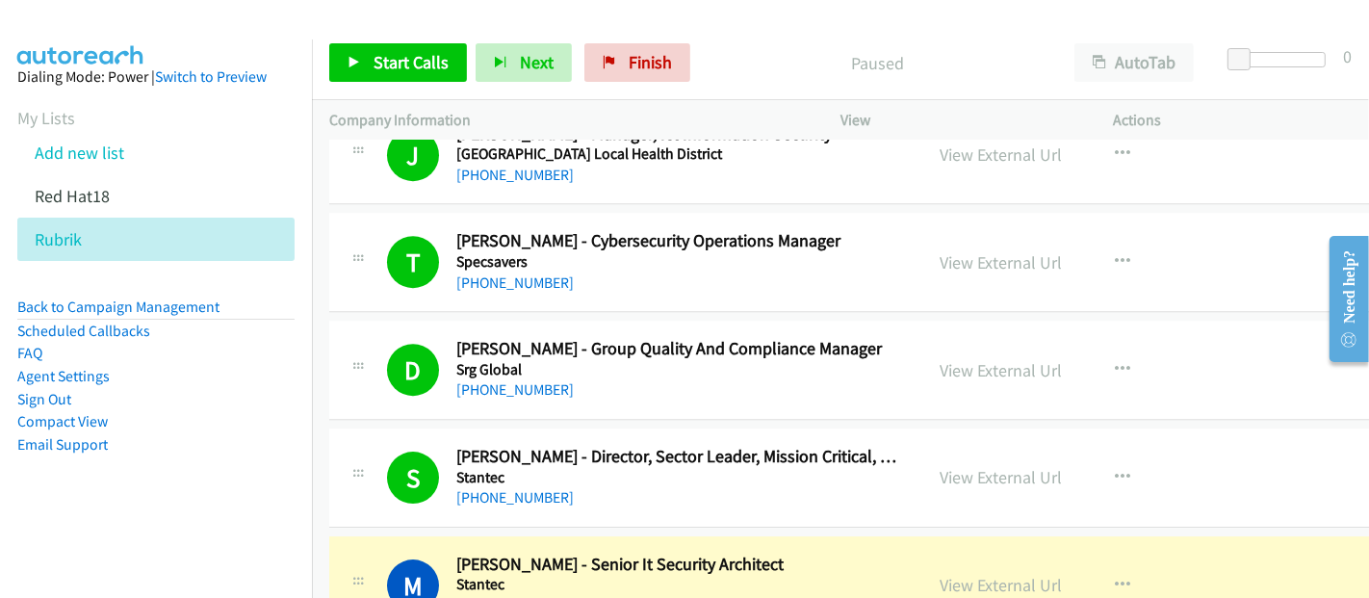
scroll to position [23632, 0]
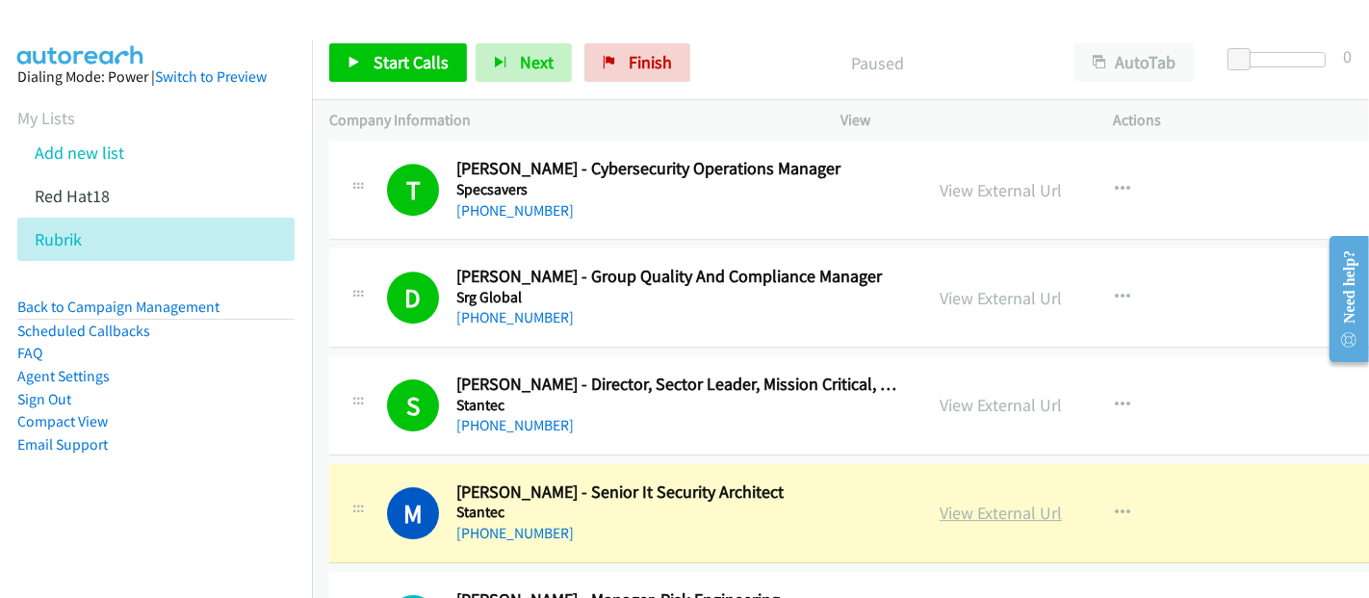
click at [998, 501] on link "View External Url" at bounding box center [1000, 512] width 122 height 22
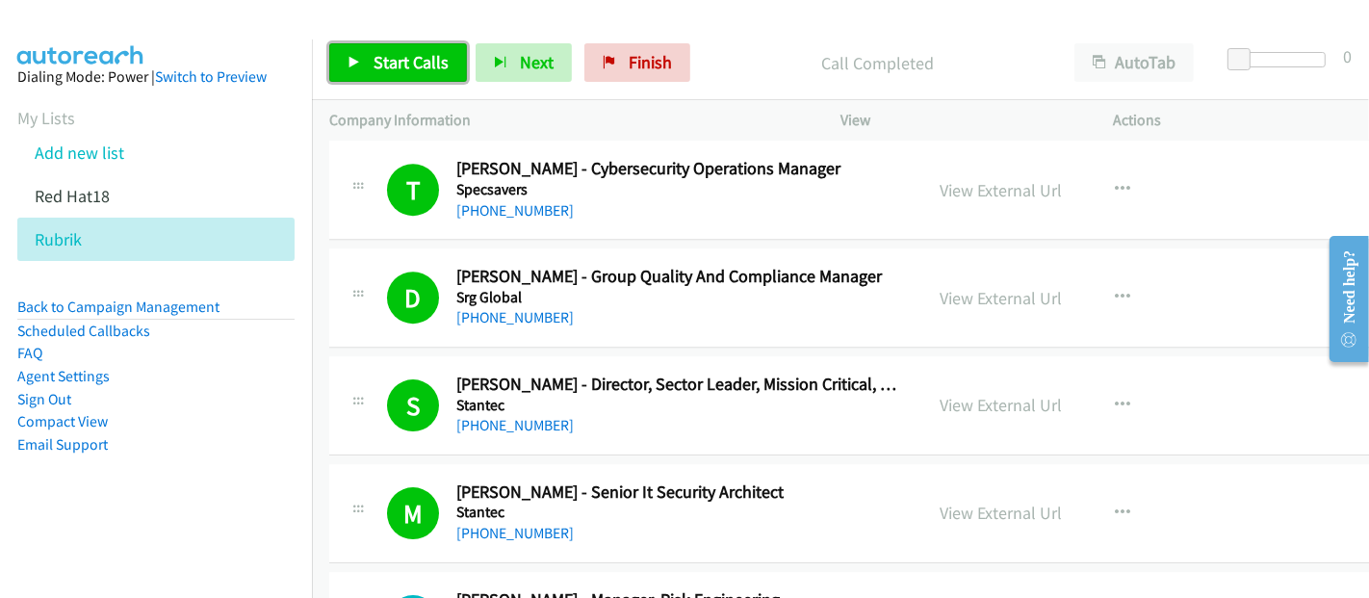
click at [382, 55] on span "Start Calls" at bounding box center [410, 62] width 75 height 22
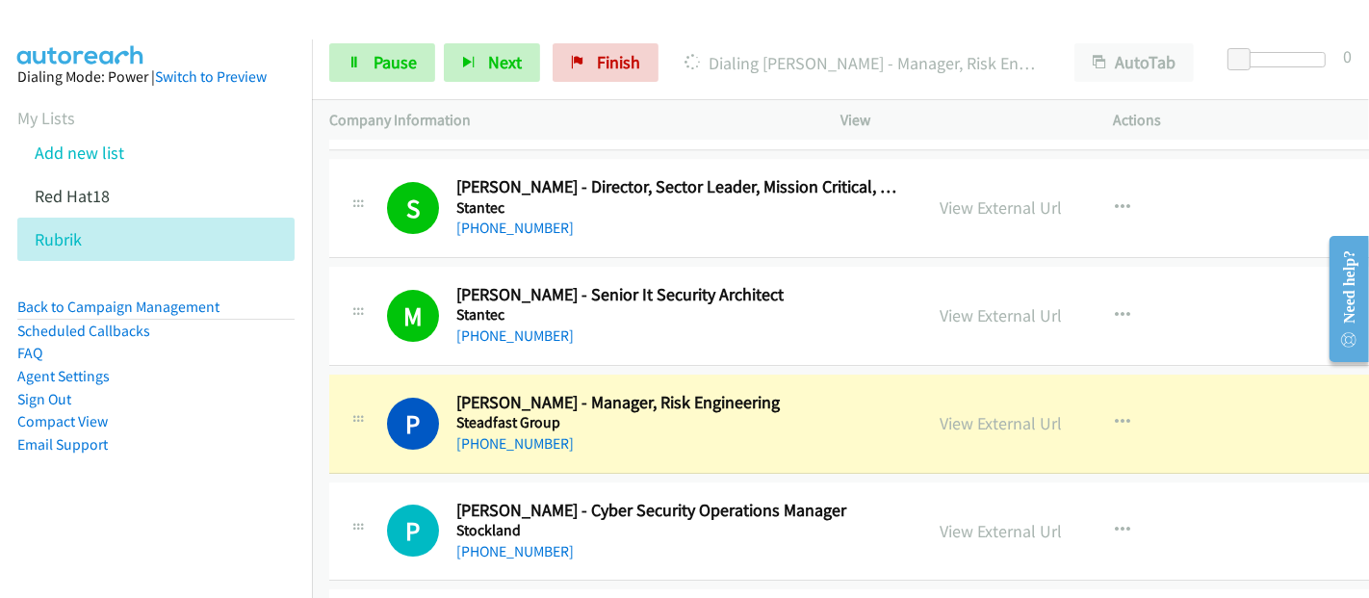
scroll to position [23953, 0]
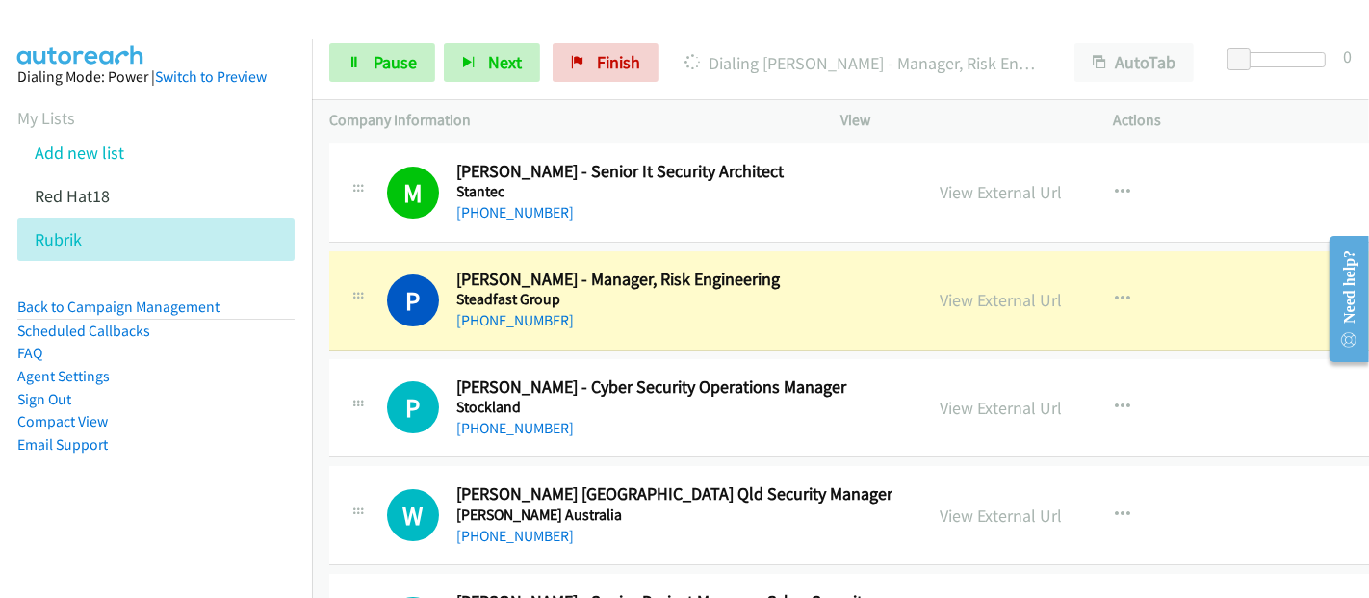
click at [845, 290] on h5 "Steadfast Group" at bounding box center [680, 299] width 448 height 19
click at [978, 289] on link "View External Url" at bounding box center [1000, 300] width 122 height 22
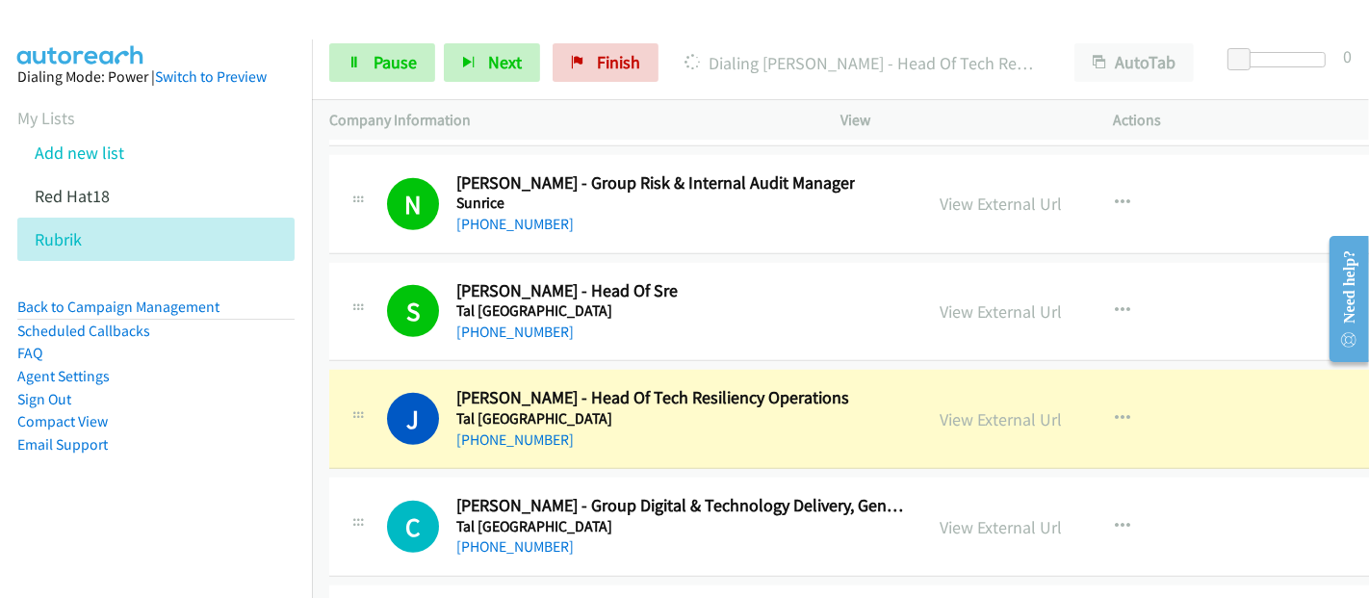
scroll to position [25877, 0]
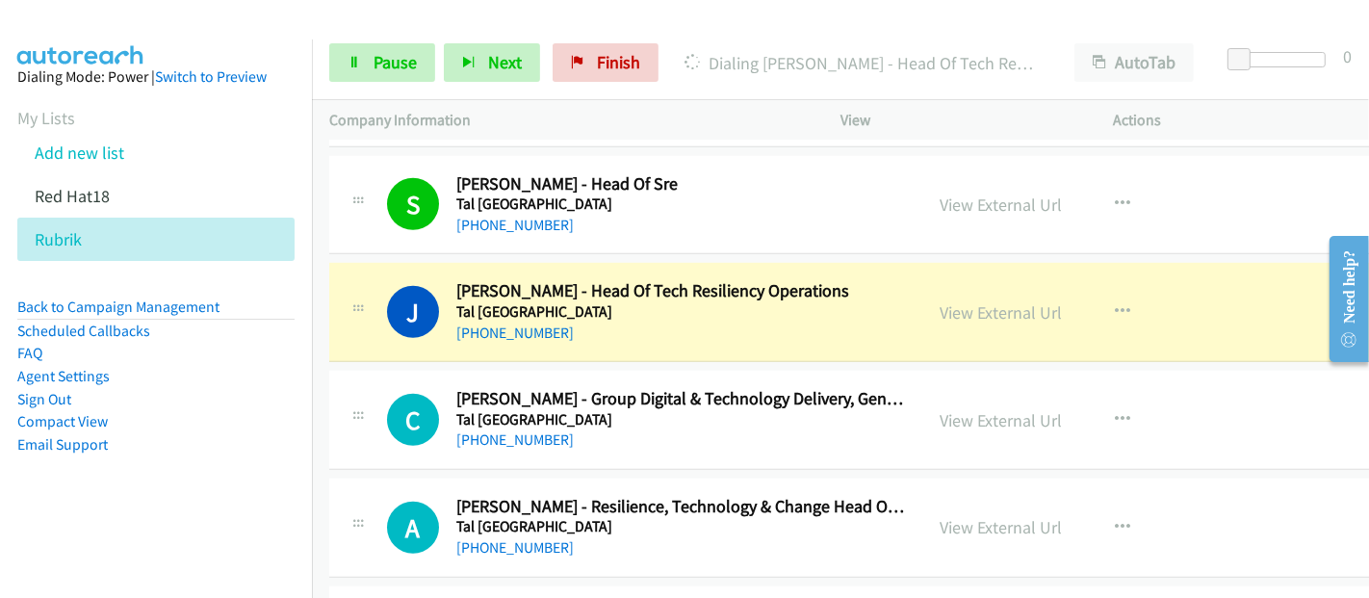
click at [830, 280] on div "J Callback Scheduled [PERSON_NAME] - Head Of Tech Resiliency Operations [GEOGRA…" at bounding box center [646, 312] width 518 height 64
click at [953, 301] on link "View External Url" at bounding box center [1000, 312] width 122 height 22
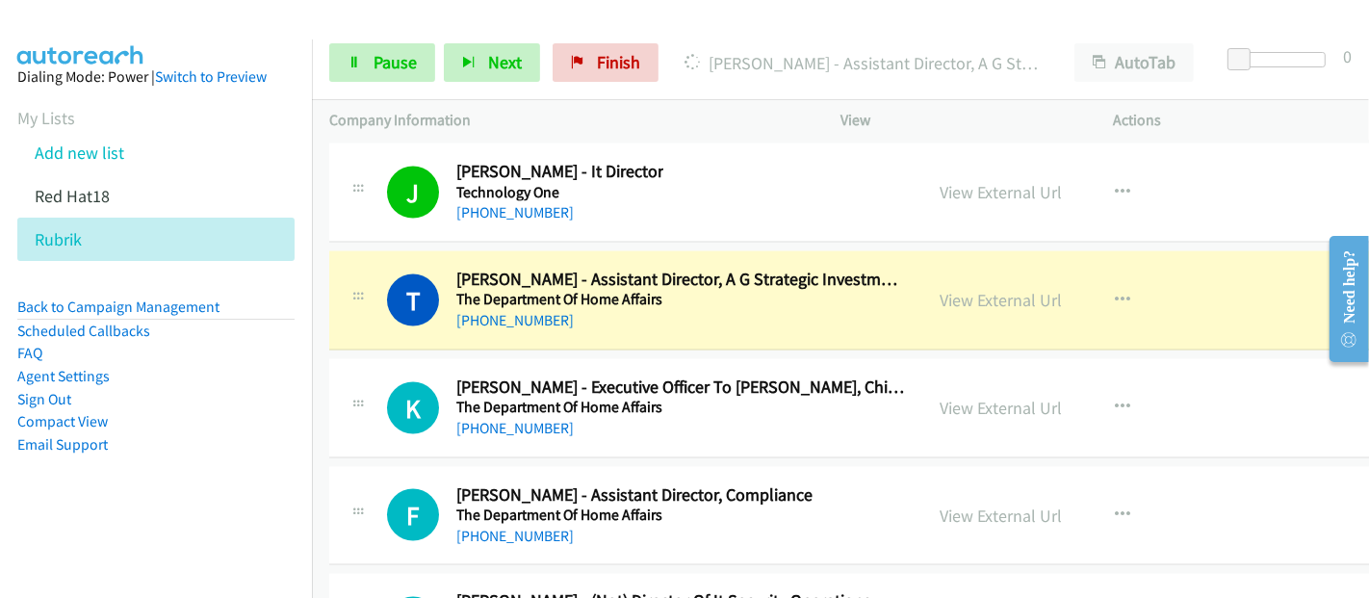
scroll to position [27268, 0]
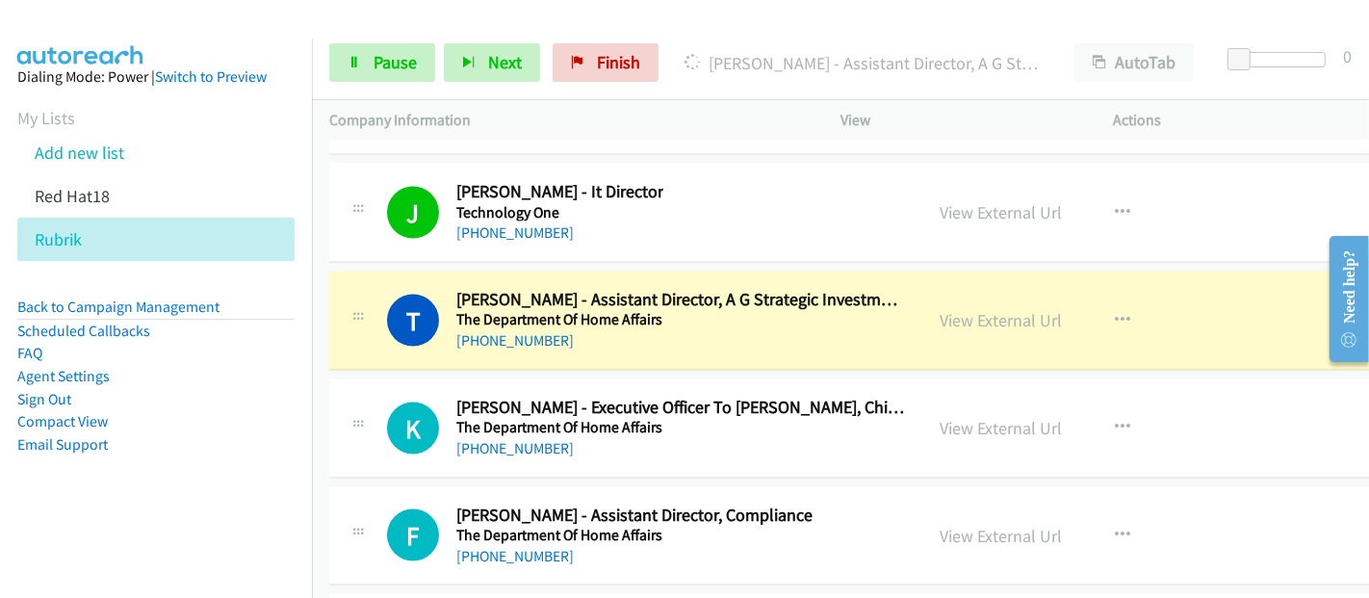
click at [821, 329] on div "[PHONE_NUMBER]" at bounding box center [680, 340] width 448 height 23
click at [986, 309] on link "View External Url" at bounding box center [1000, 320] width 122 height 22
click at [367, 56] on link "Pause" at bounding box center [382, 62] width 106 height 38
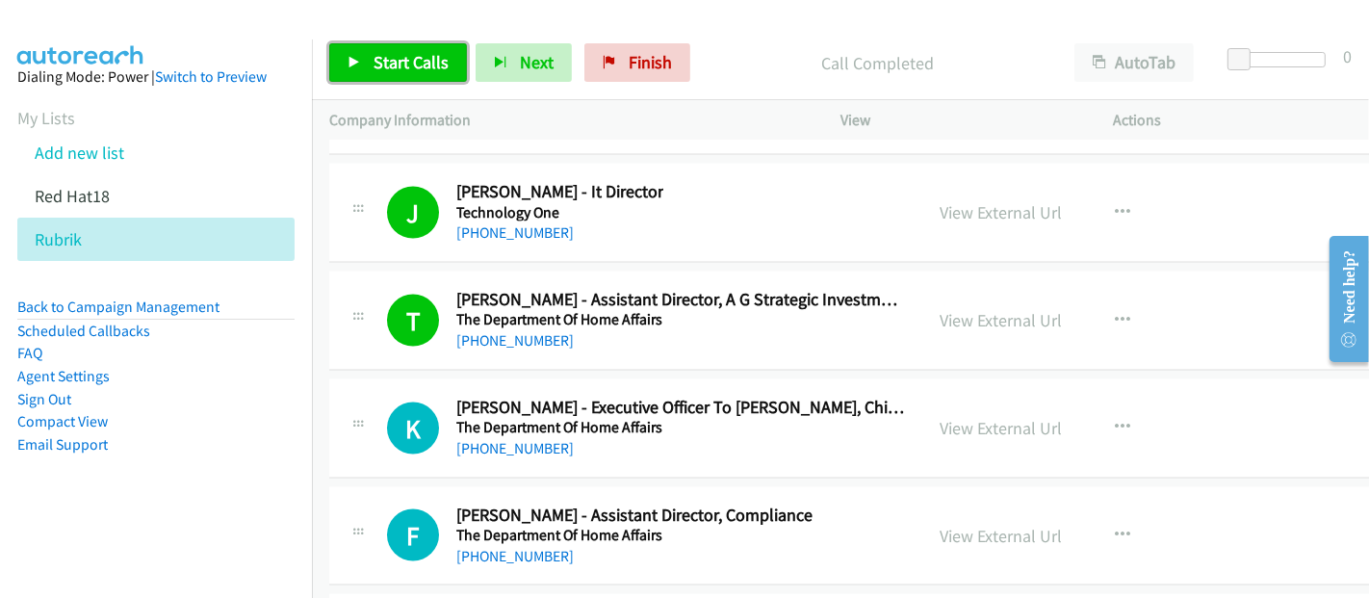
click at [413, 62] on span "Start Calls" at bounding box center [410, 62] width 75 height 22
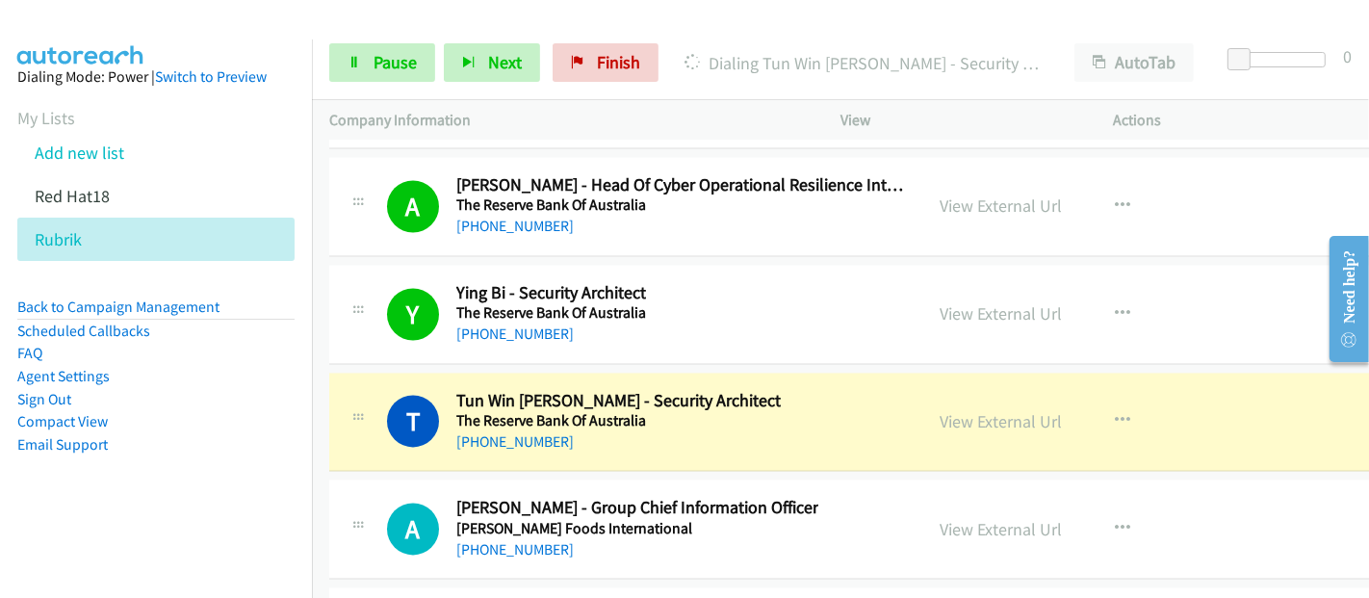
scroll to position [28017, 0]
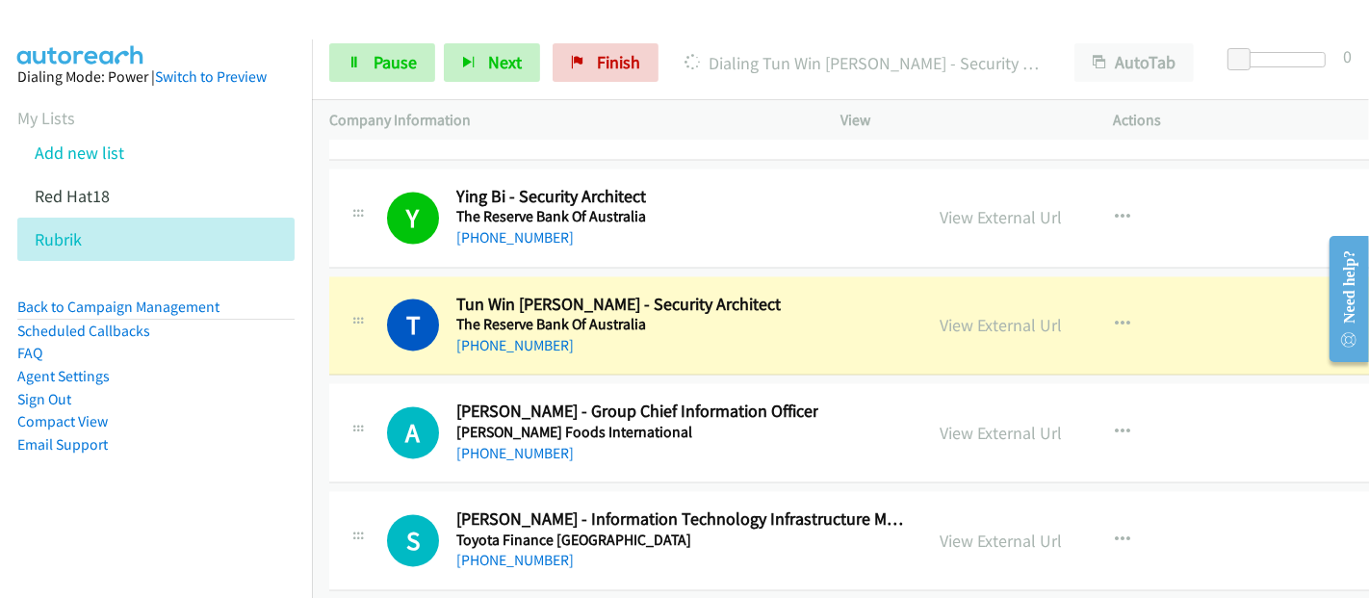
click at [786, 294] on div "T Callback Scheduled Tun Win [PERSON_NAME] - Security Architect The Reserve Ban…" at bounding box center [646, 326] width 518 height 64
click at [1006, 314] on link "View External Url" at bounding box center [1000, 325] width 122 height 22
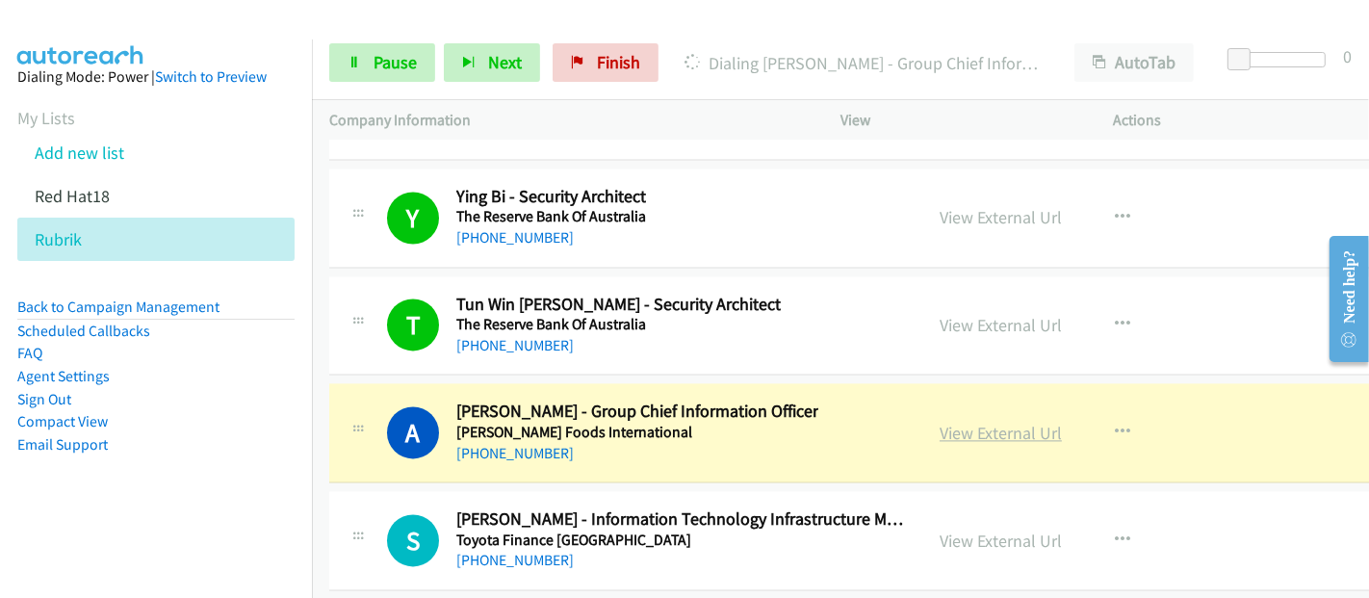
click at [1006, 422] on link "View External Url" at bounding box center [1000, 433] width 122 height 22
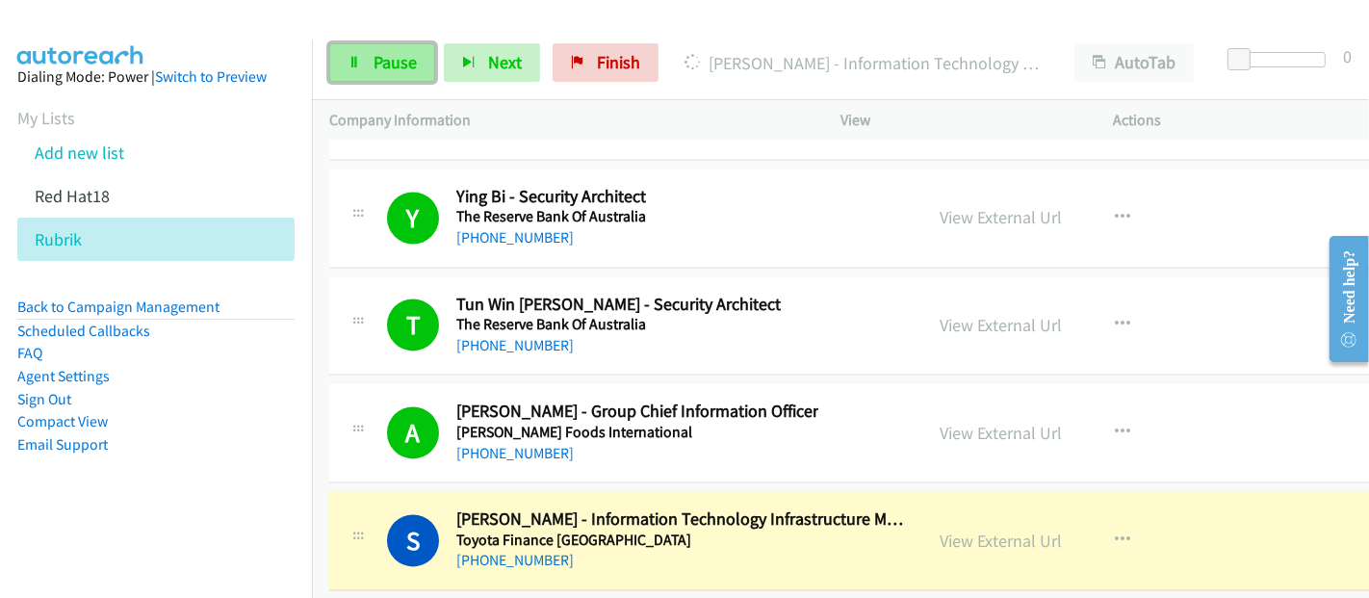
click at [389, 62] on span "Pause" at bounding box center [394, 62] width 43 height 22
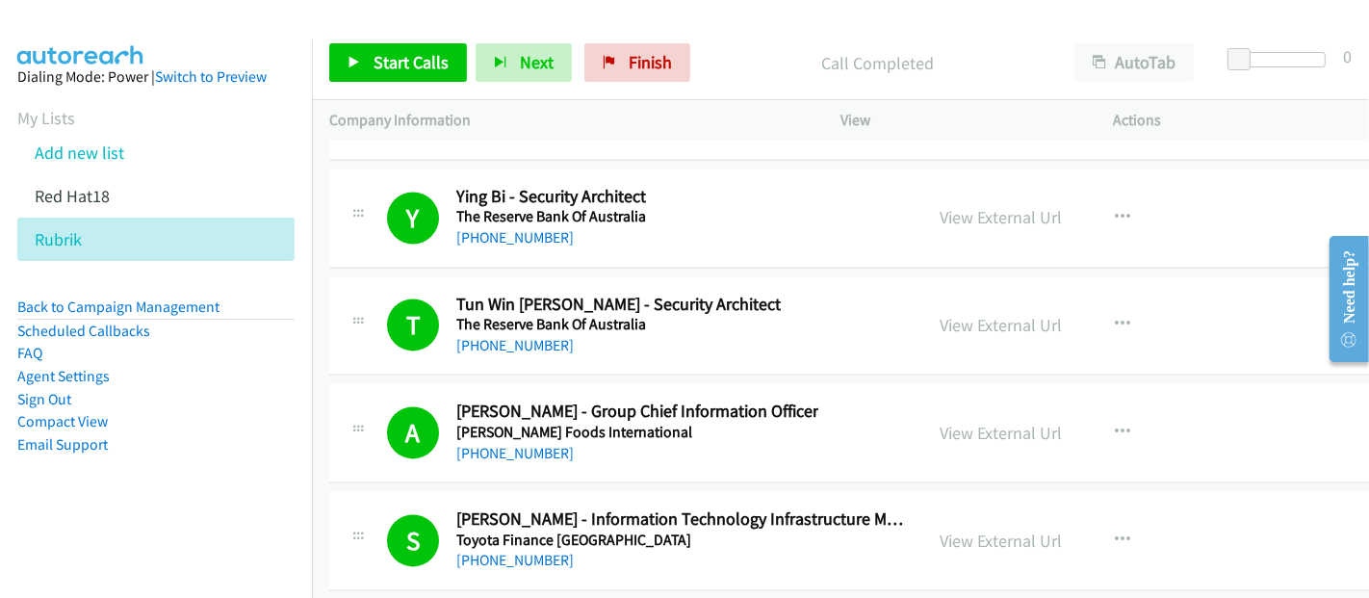
scroll to position [28124, 0]
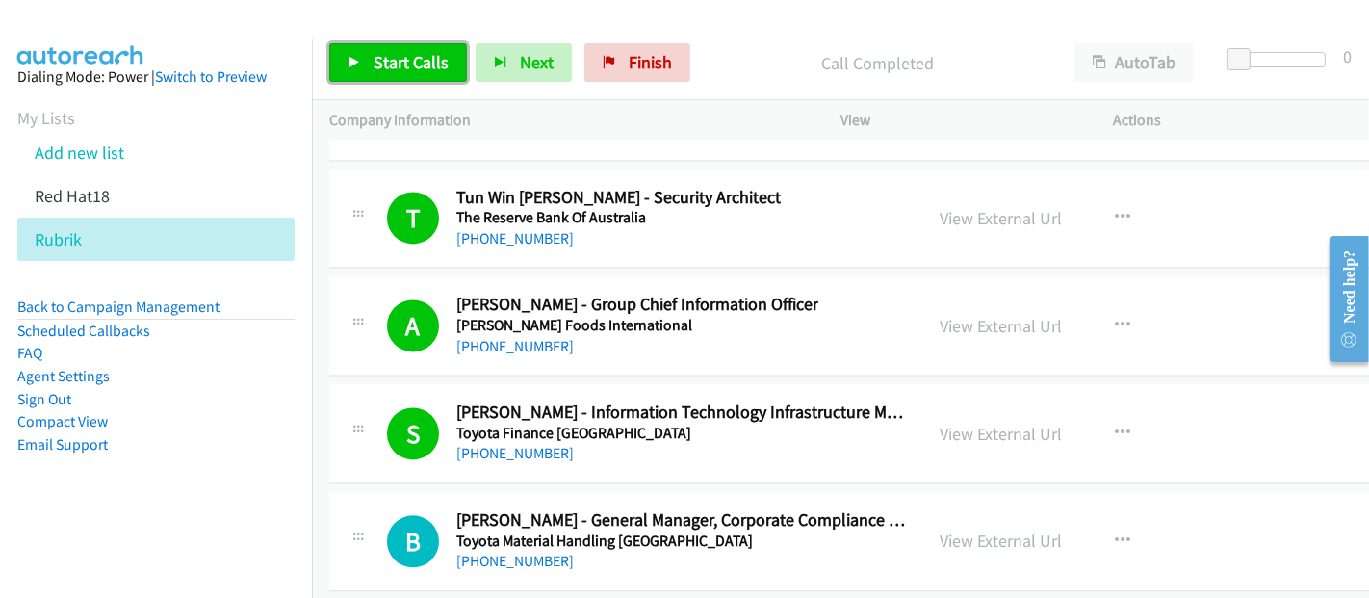
click at [423, 52] on span "Start Calls" at bounding box center [410, 62] width 75 height 22
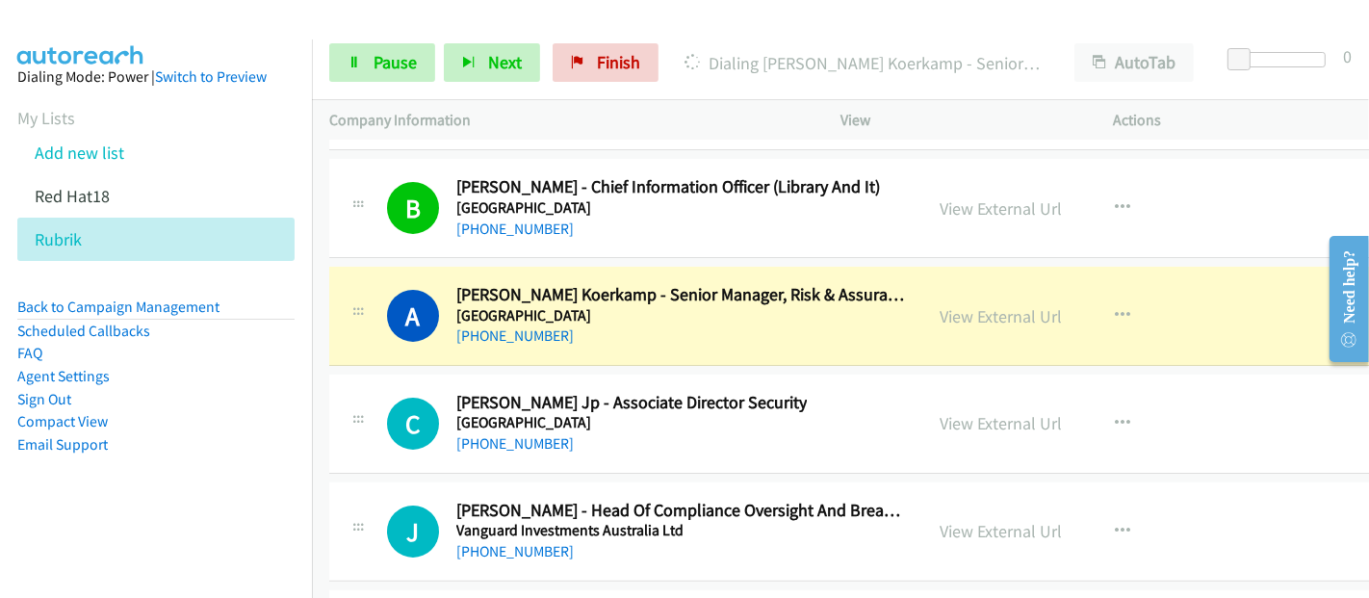
scroll to position [31118, 0]
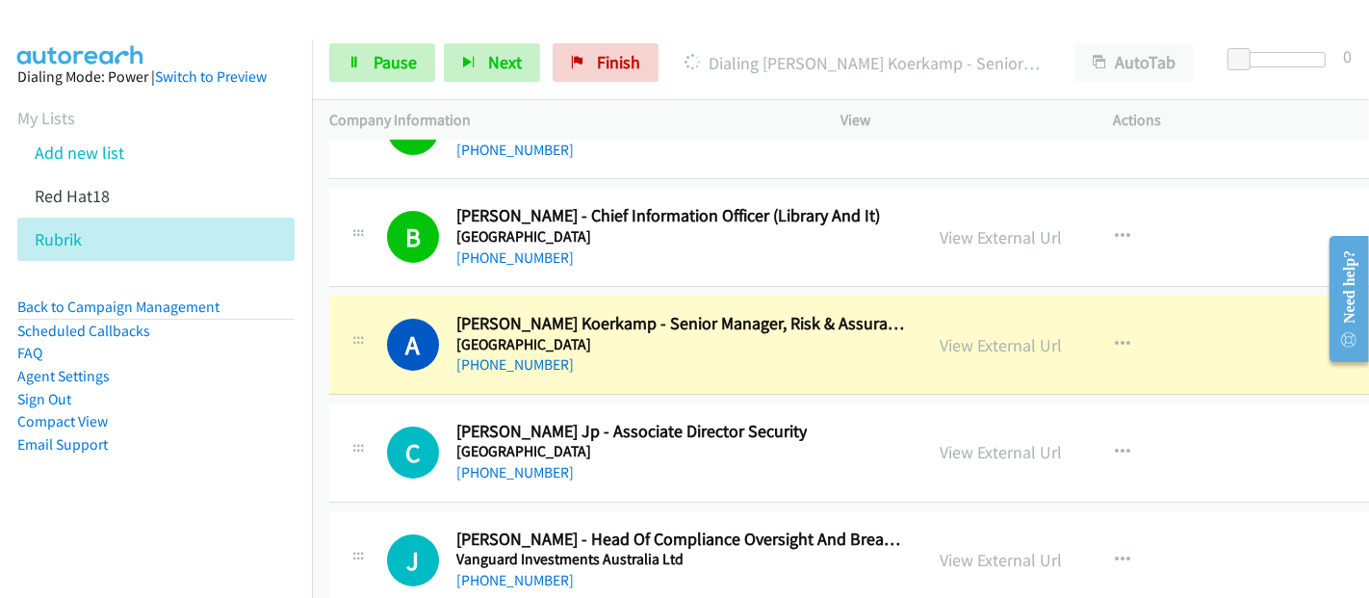
click at [852, 353] on div "[PHONE_NUMBER]" at bounding box center [680, 364] width 448 height 23
click at [956, 334] on link "View External Url" at bounding box center [1000, 345] width 122 height 22
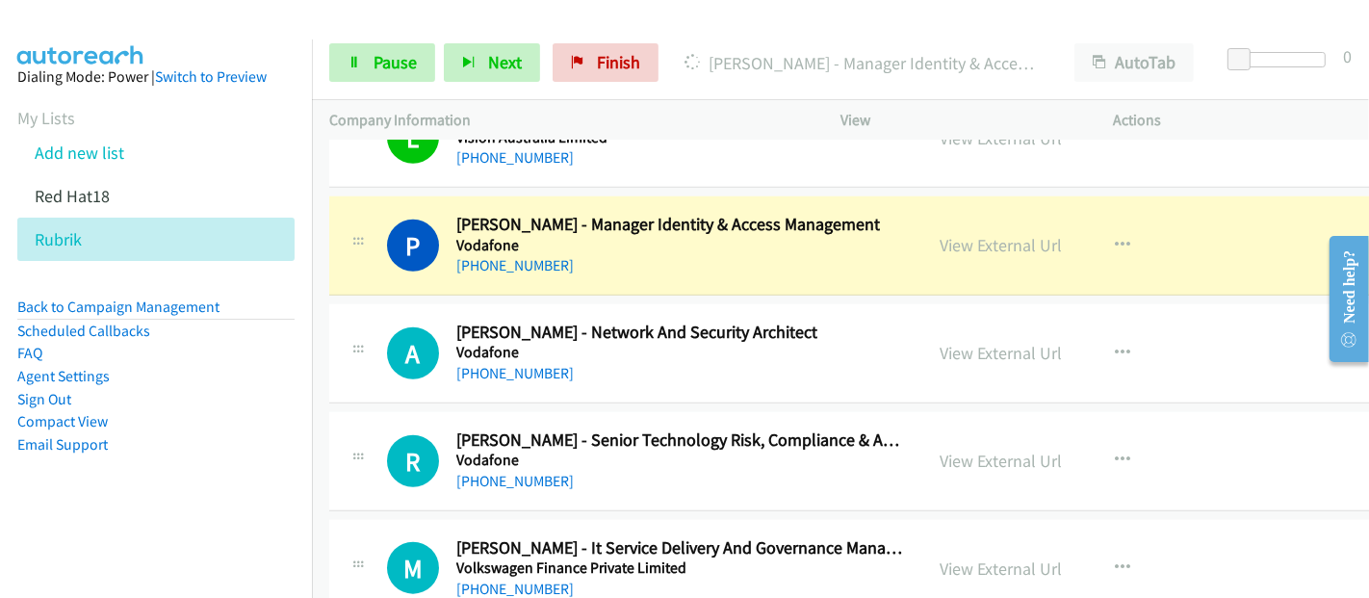
scroll to position [32187, 0]
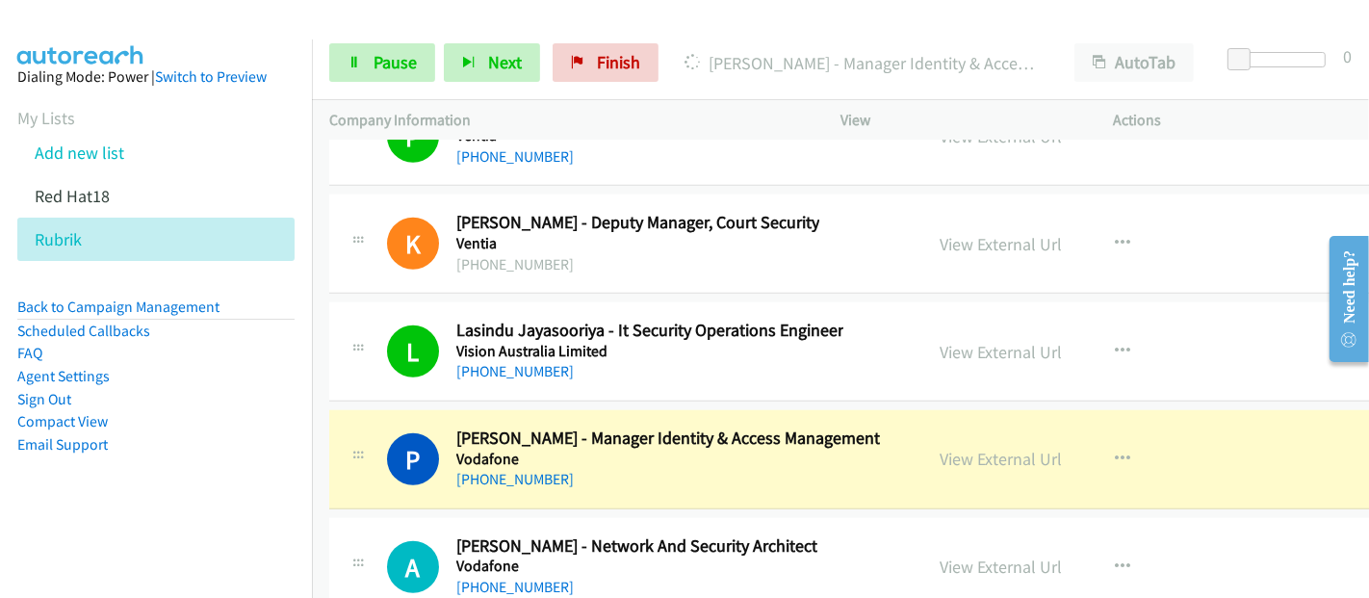
drag, startPoint x: 870, startPoint y: 395, endPoint x: 915, endPoint y: 388, distance: 45.7
click at [870, 427] on div "P Callback Scheduled [PERSON_NAME] - Manager Identity & Access Management Vodaf…" at bounding box center [646, 459] width 518 height 64
click at [1013, 448] on link "View External Url" at bounding box center [1000, 459] width 122 height 22
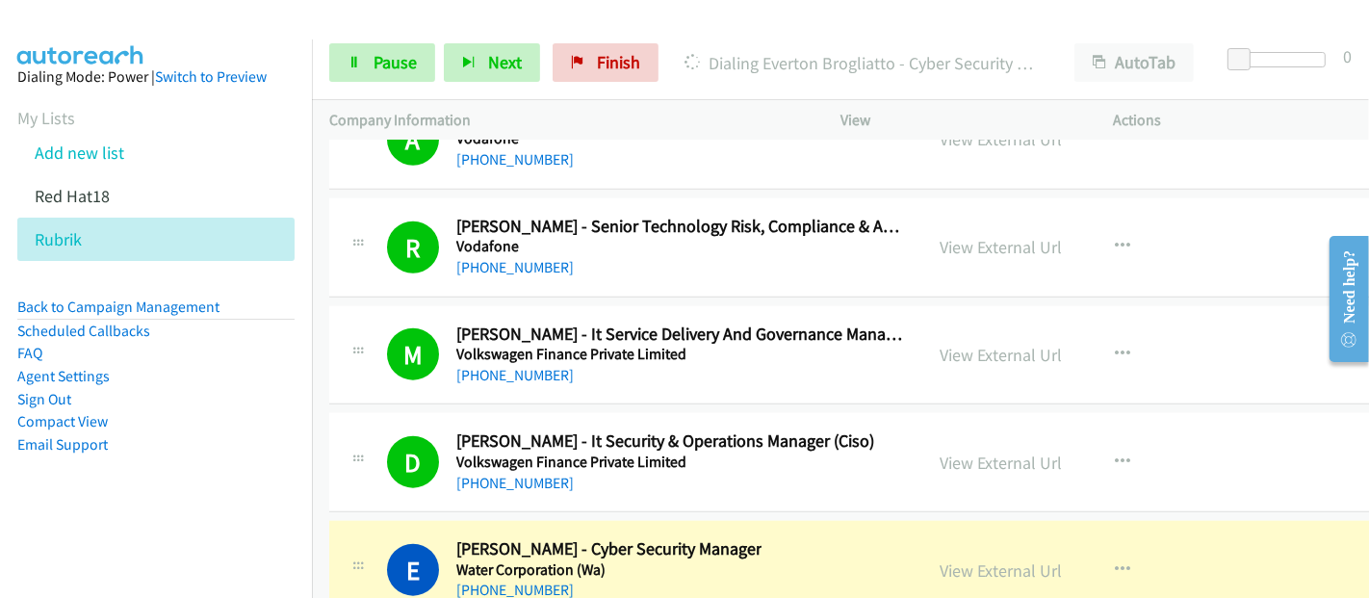
scroll to position [32829, 0]
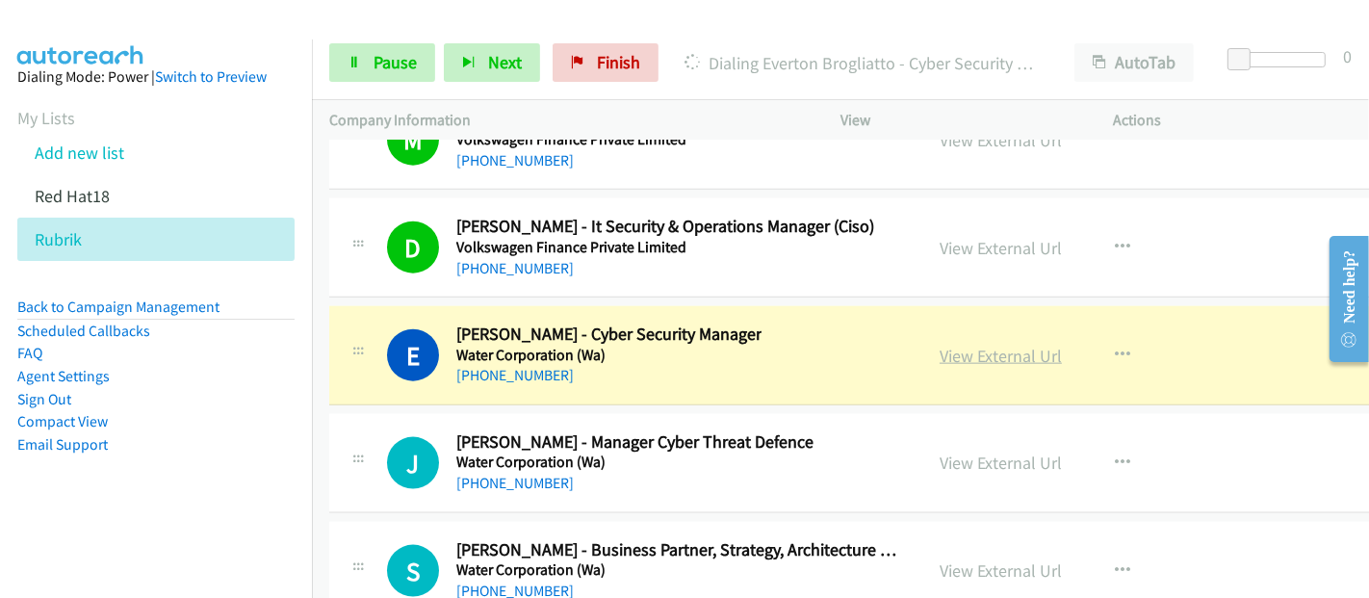
click at [942, 345] on link "View External Url" at bounding box center [1000, 356] width 122 height 22
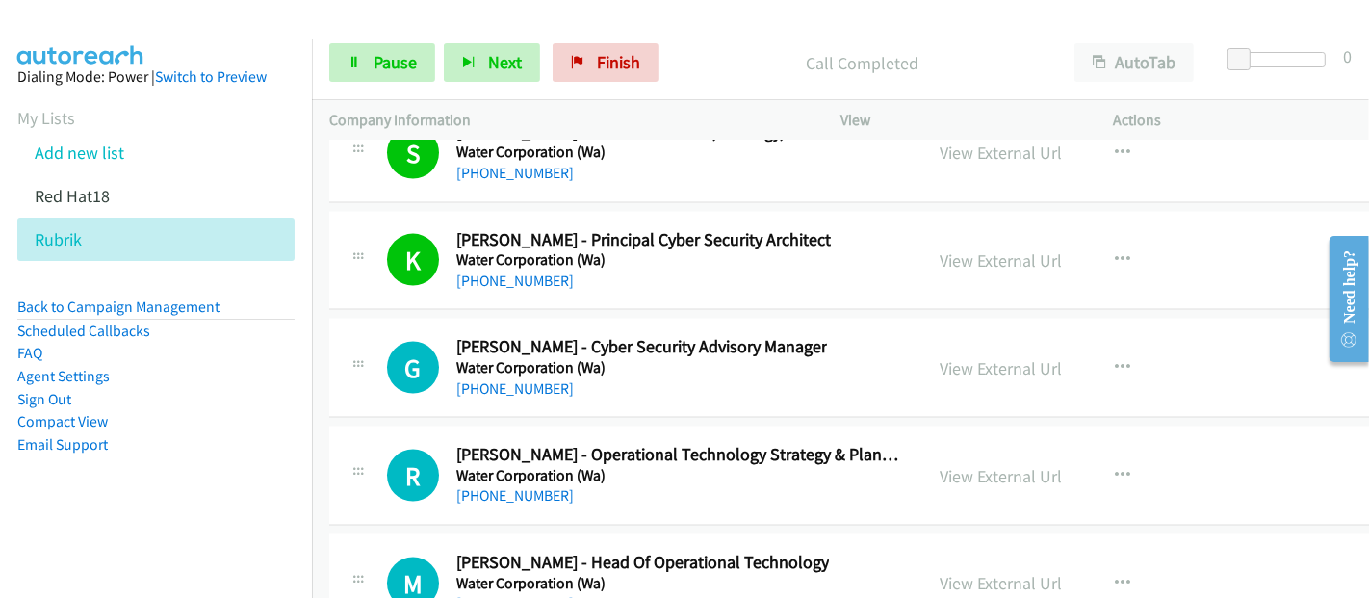
scroll to position [33256, 0]
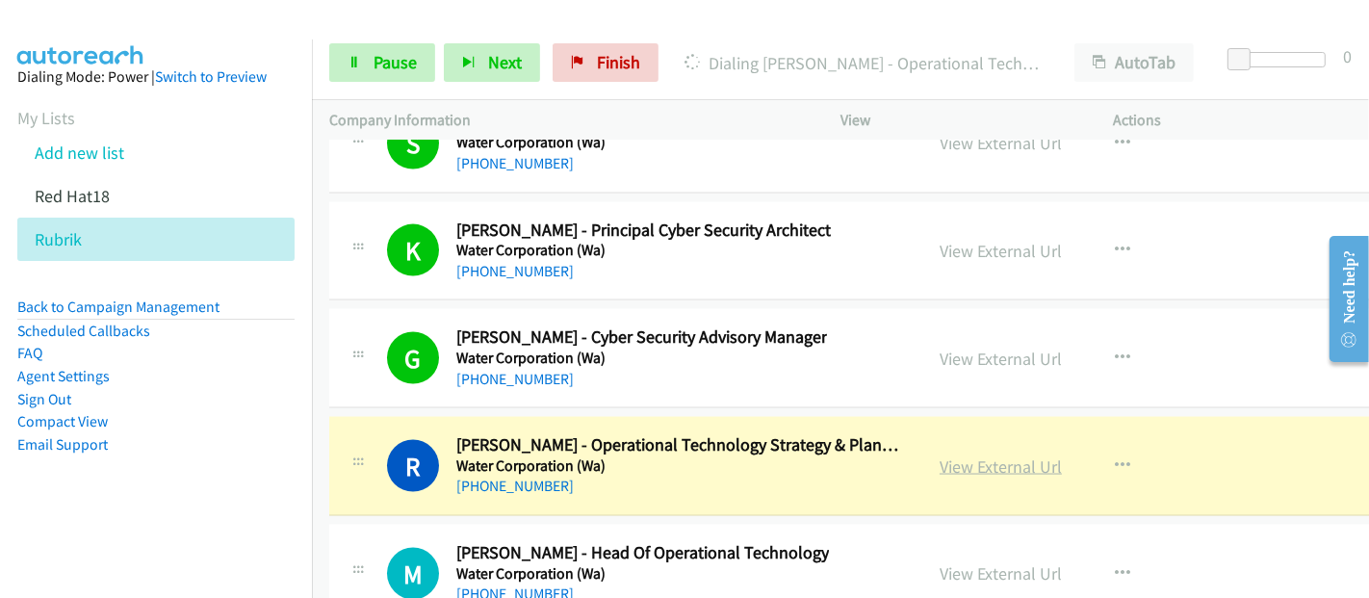
click at [939, 455] on link "View External Url" at bounding box center [1000, 466] width 122 height 22
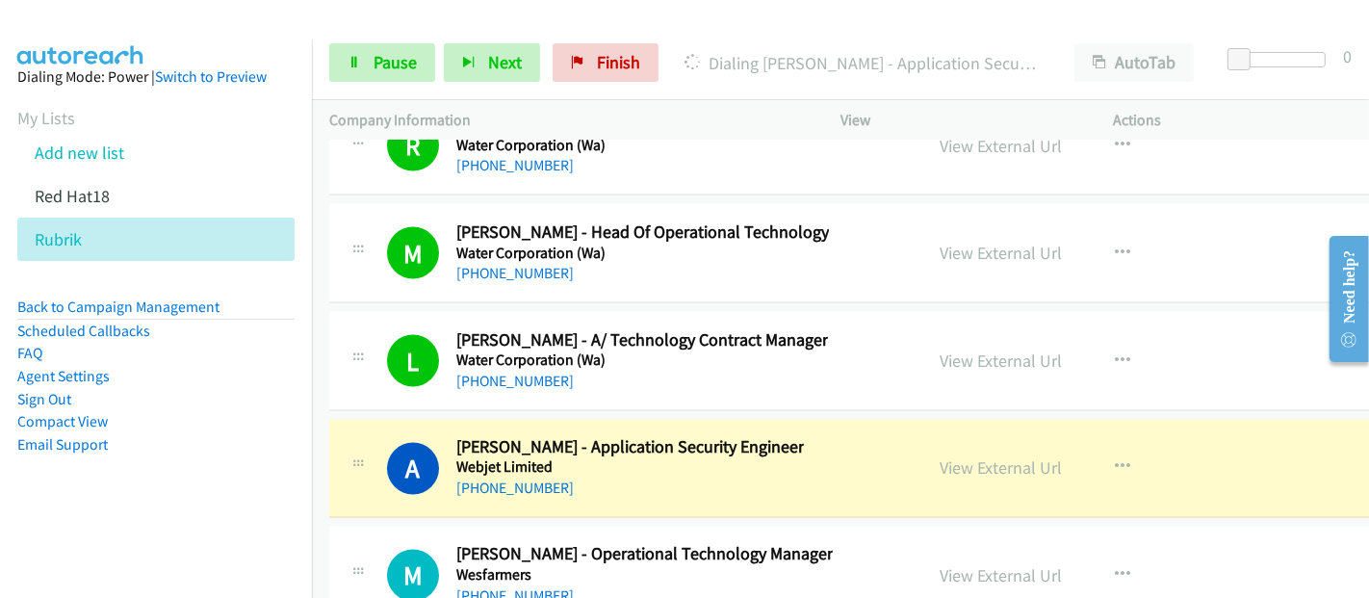
scroll to position [33685, 0]
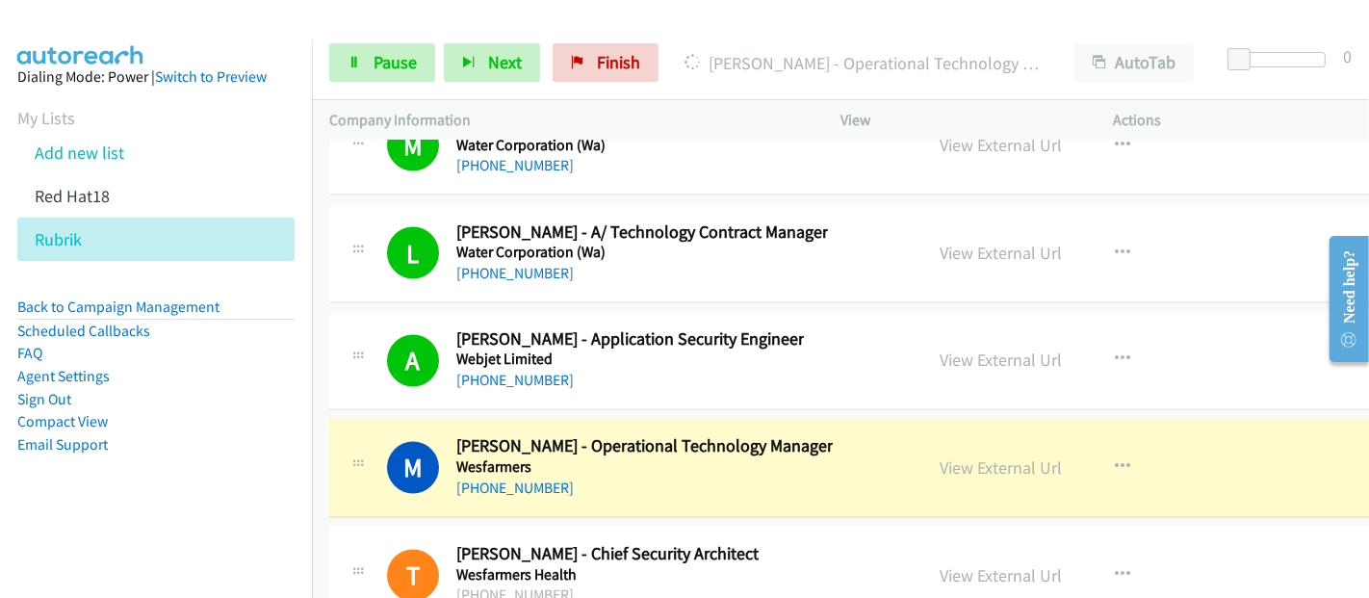
click at [866, 436] on div "M Callback Scheduled [PERSON_NAME] - Operational Technology Manager [PERSON_NAM…" at bounding box center [646, 468] width 518 height 64
click at [970, 457] on link "View External Url" at bounding box center [1000, 468] width 122 height 22
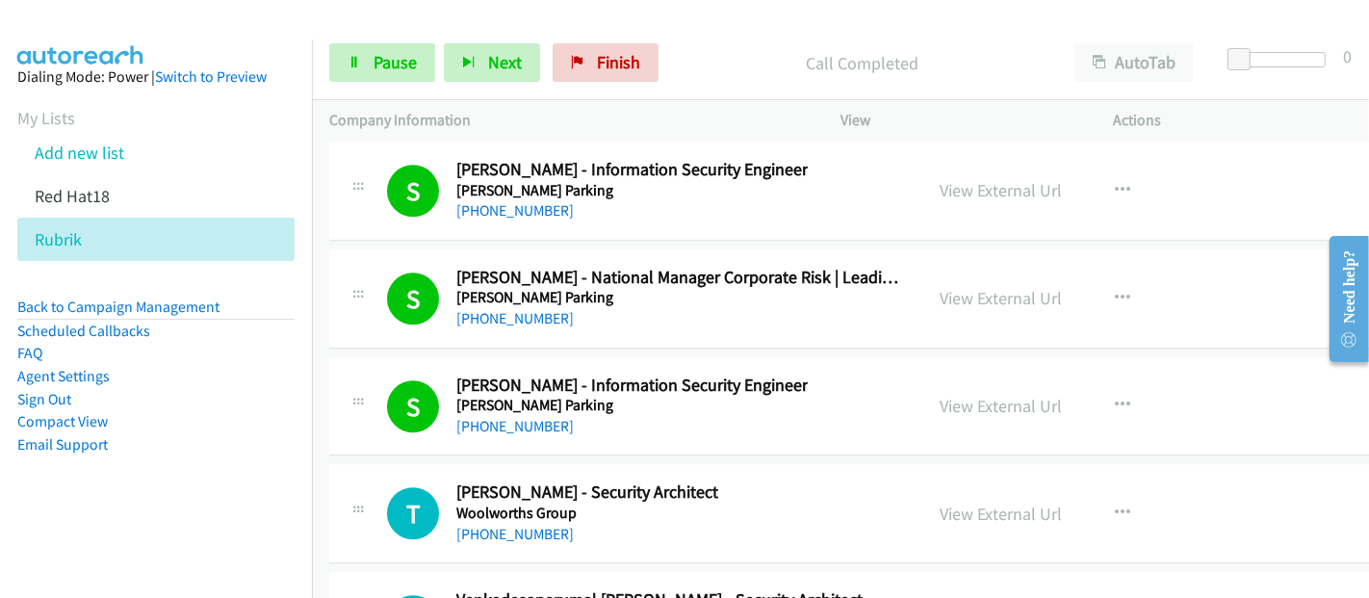
scroll to position [35502, 0]
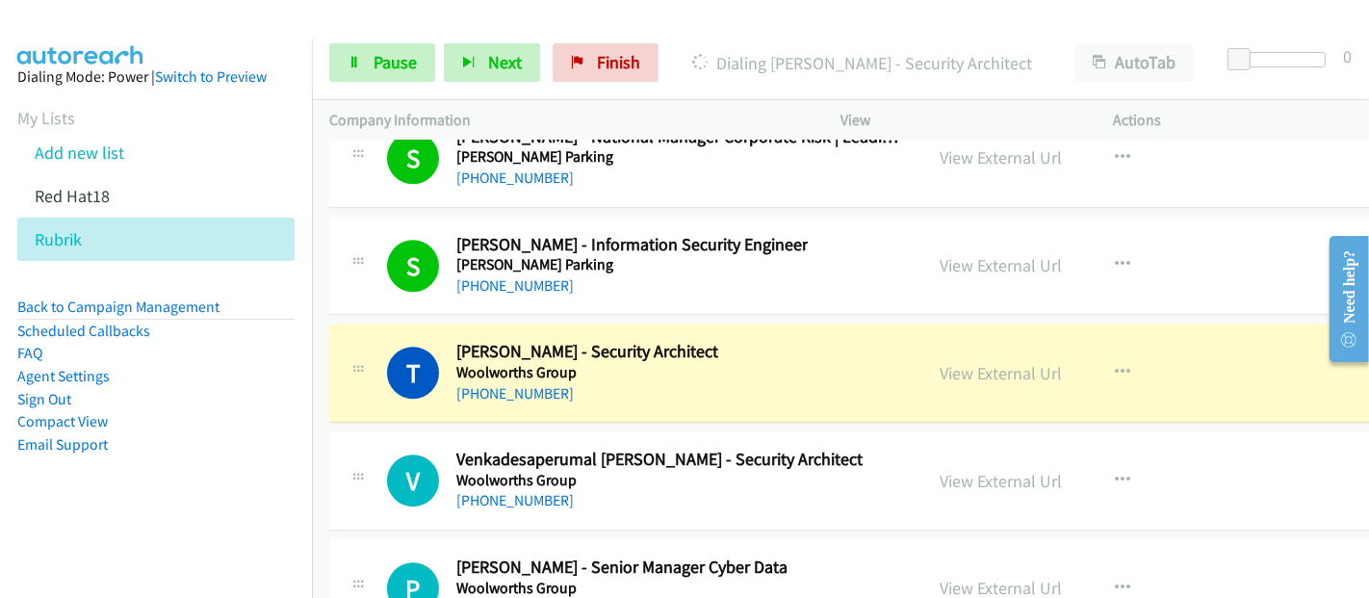
click at [862, 341] on div "T Callback Scheduled [PERSON_NAME] - Security Architect Woolworths Group [GEOGR…" at bounding box center [646, 373] width 518 height 64
click at [958, 362] on link "View External Url" at bounding box center [1000, 373] width 122 height 22
click at [351, 69] on link "Pause" at bounding box center [382, 62] width 106 height 38
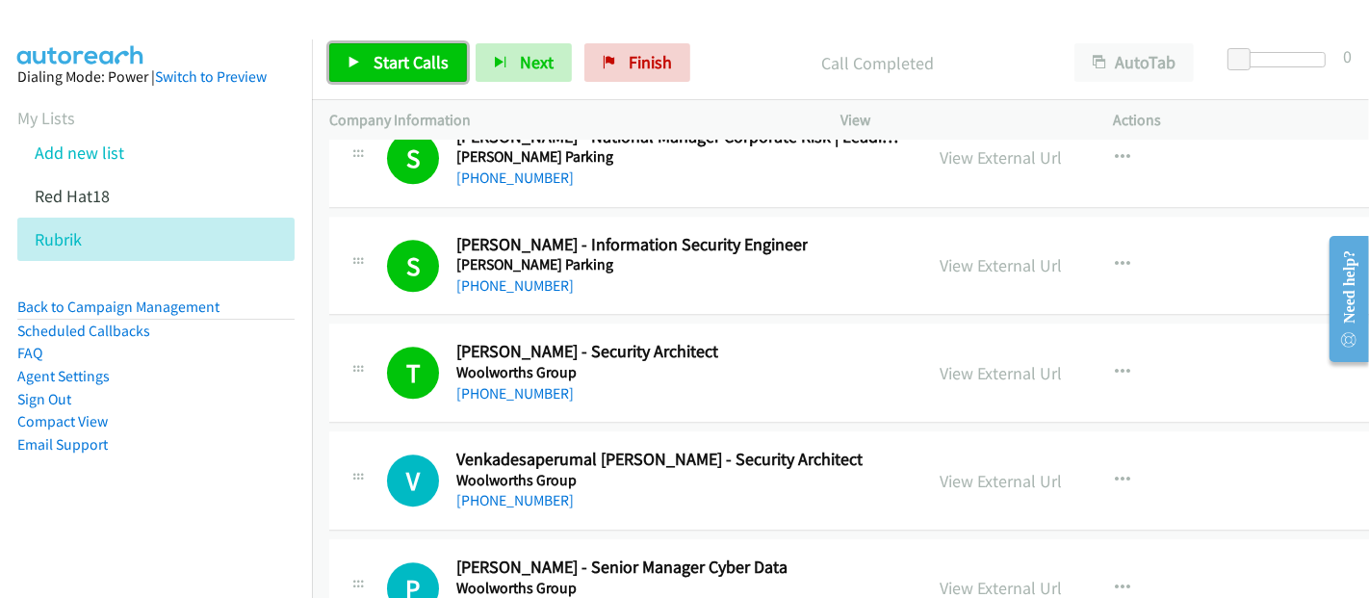
click at [398, 66] on span "Start Calls" at bounding box center [410, 62] width 75 height 22
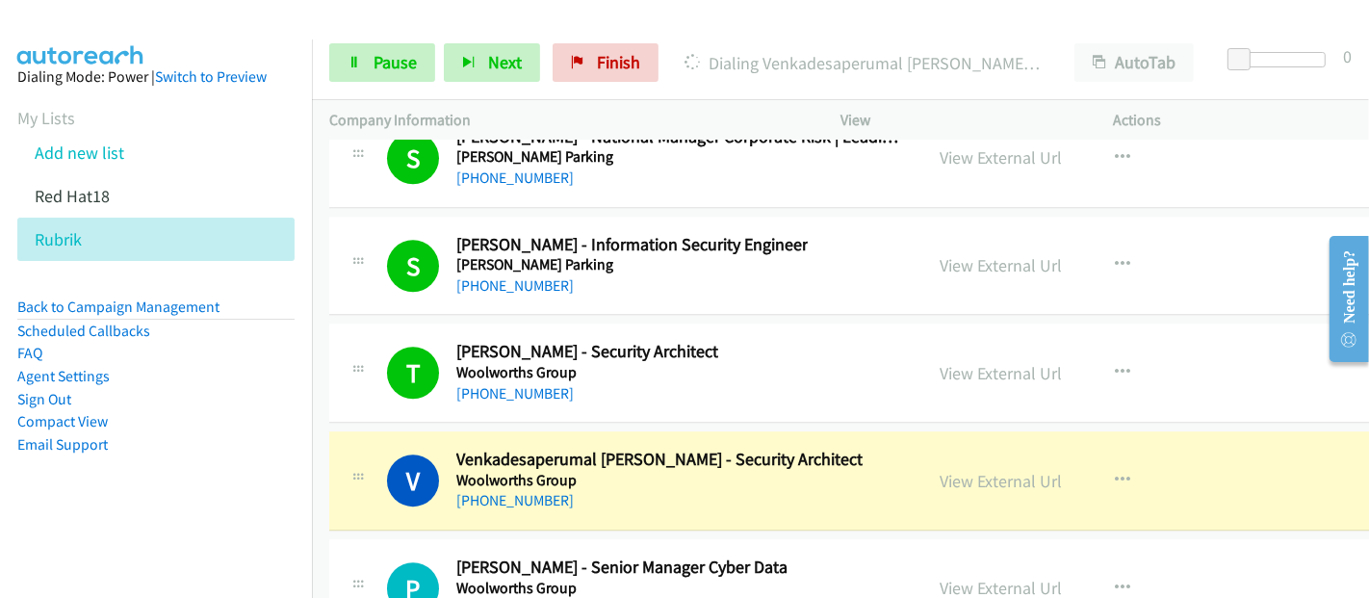
drag, startPoint x: 838, startPoint y: 410, endPoint x: 911, endPoint y: 391, distance: 75.6
click at [838, 448] on div "V Callback Scheduled Venkadesaperumal [PERSON_NAME] - Security Architect Woolwo…" at bounding box center [646, 480] width 518 height 64
click at [963, 470] on link "View External Url" at bounding box center [1000, 481] width 122 height 22
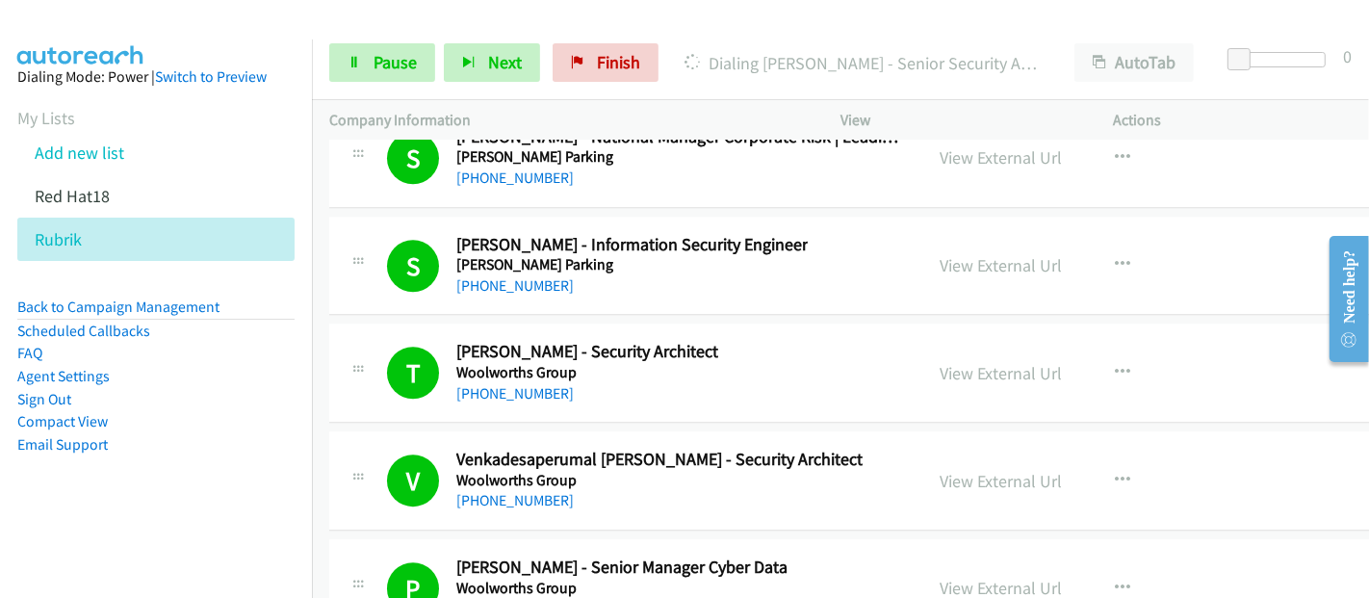
scroll to position [35823, 0]
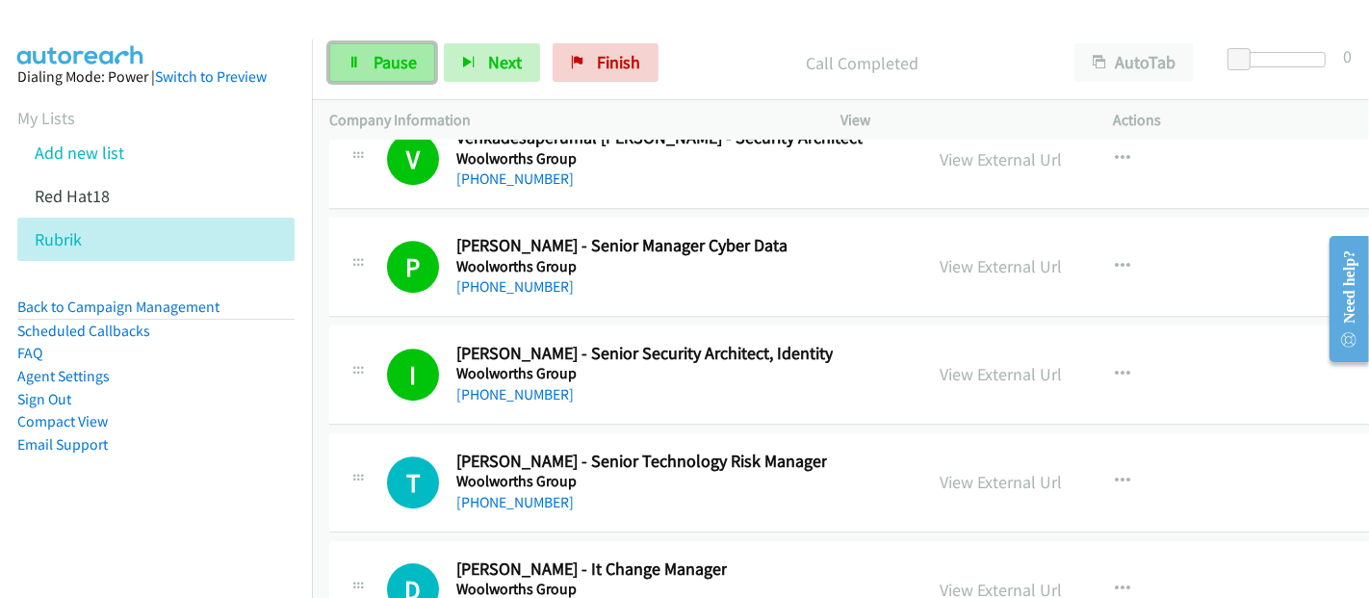
click at [382, 58] on span "Pause" at bounding box center [394, 62] width 43 height 22
